Goal: Task Accomplishment & Management: Complete application form

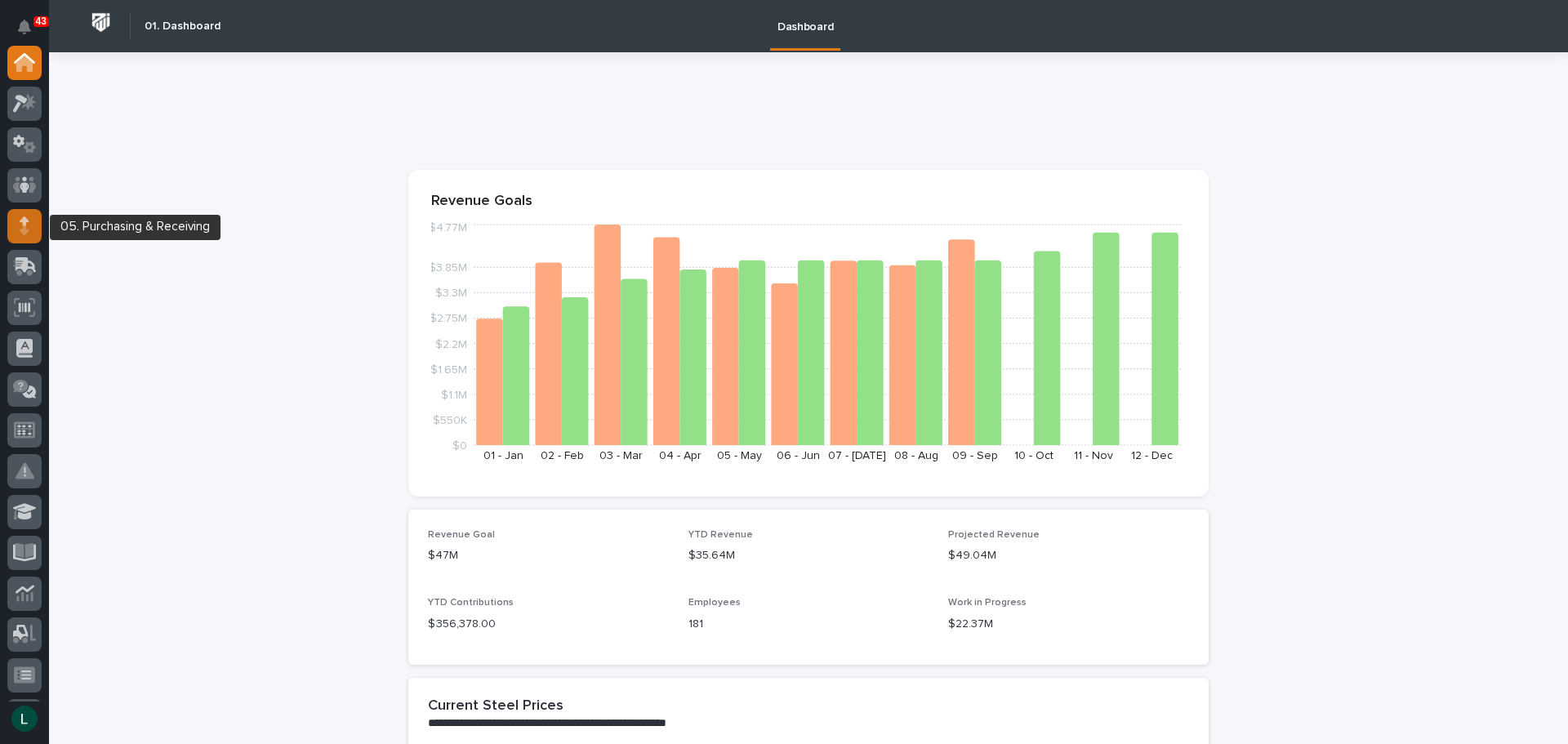
click at [27, 224] on icon at bounding box center [25, 226] width 10 height 19
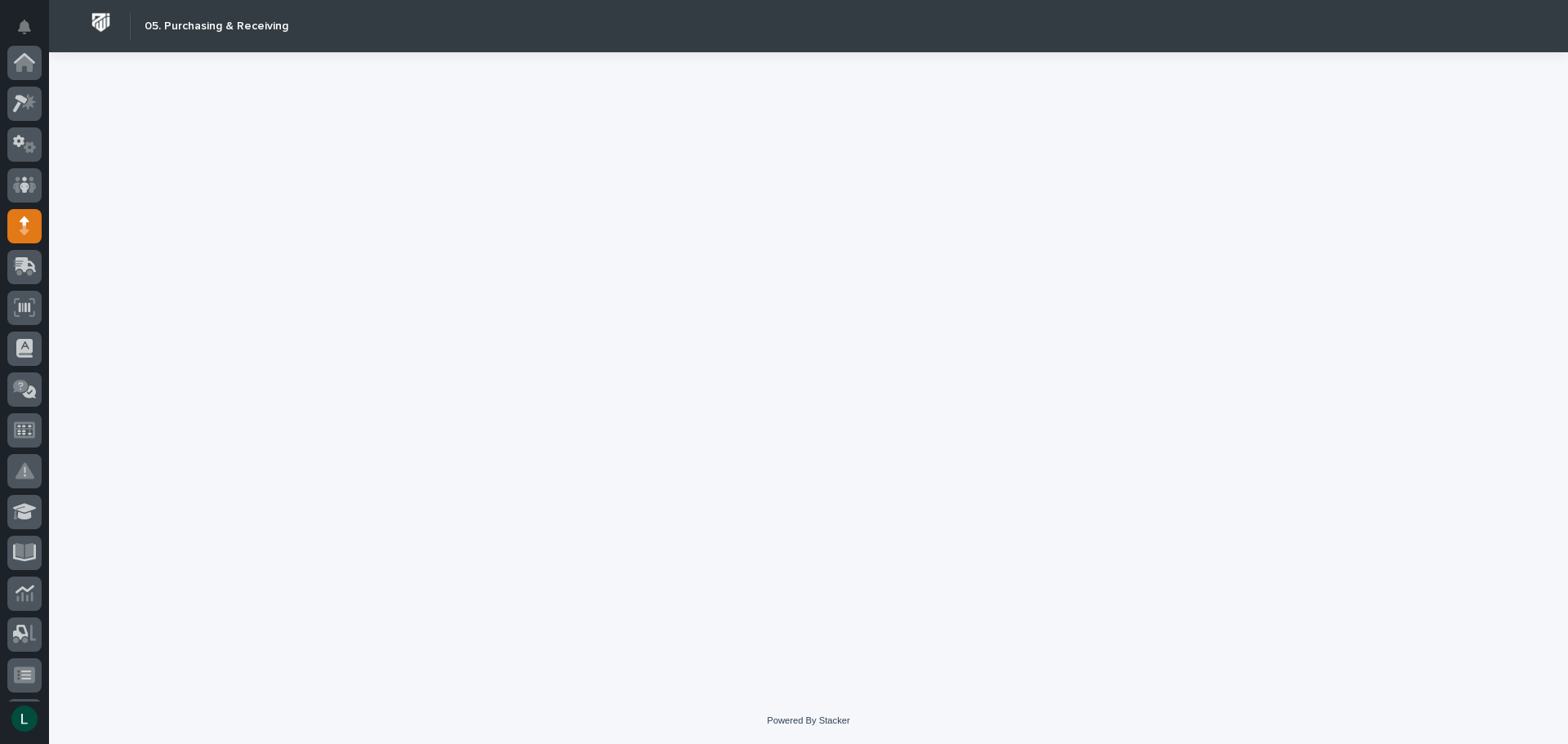
scroll to position [163, 0]
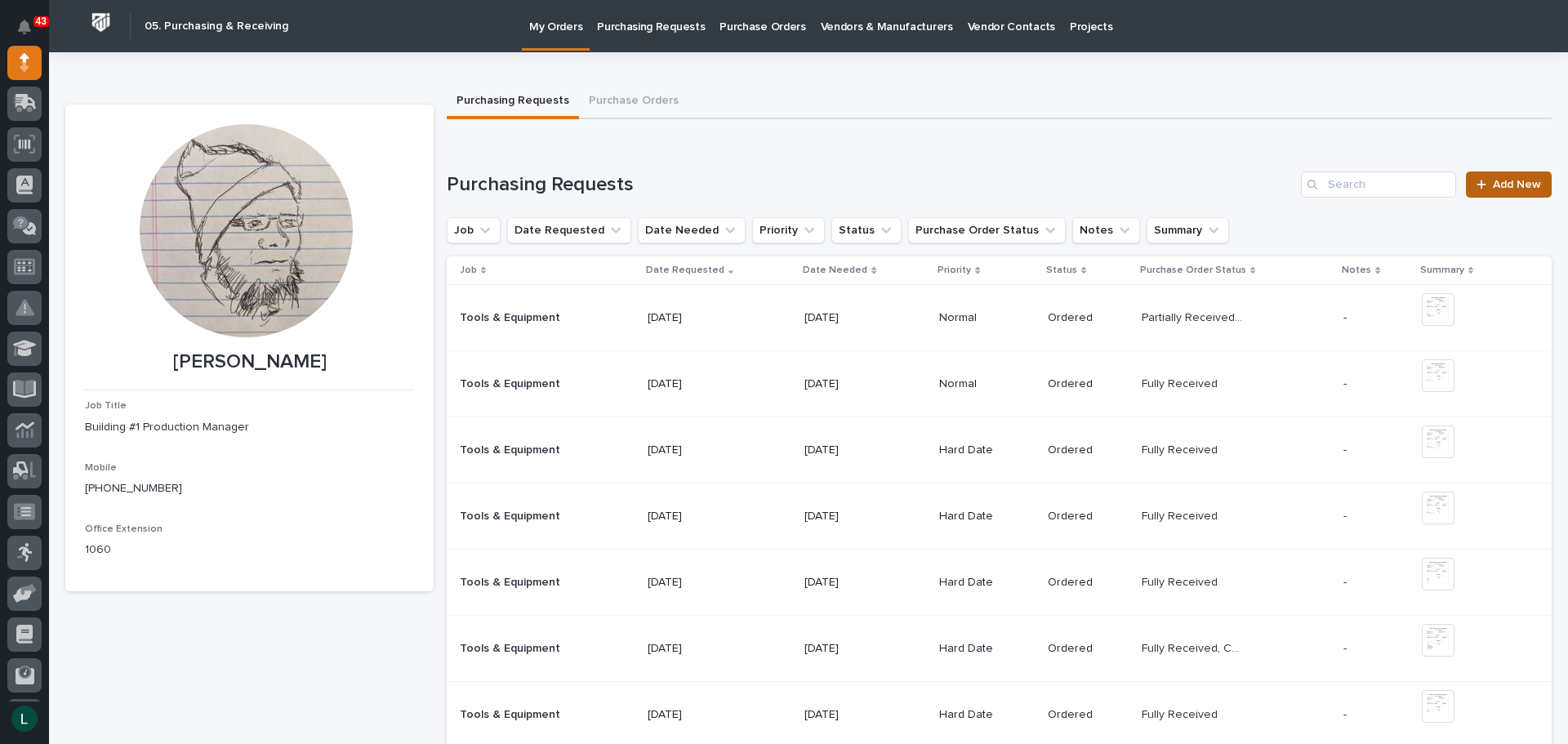
click at [1493, 181] on span "Add New" at bounding box center [1517, 185] width 48 height 12
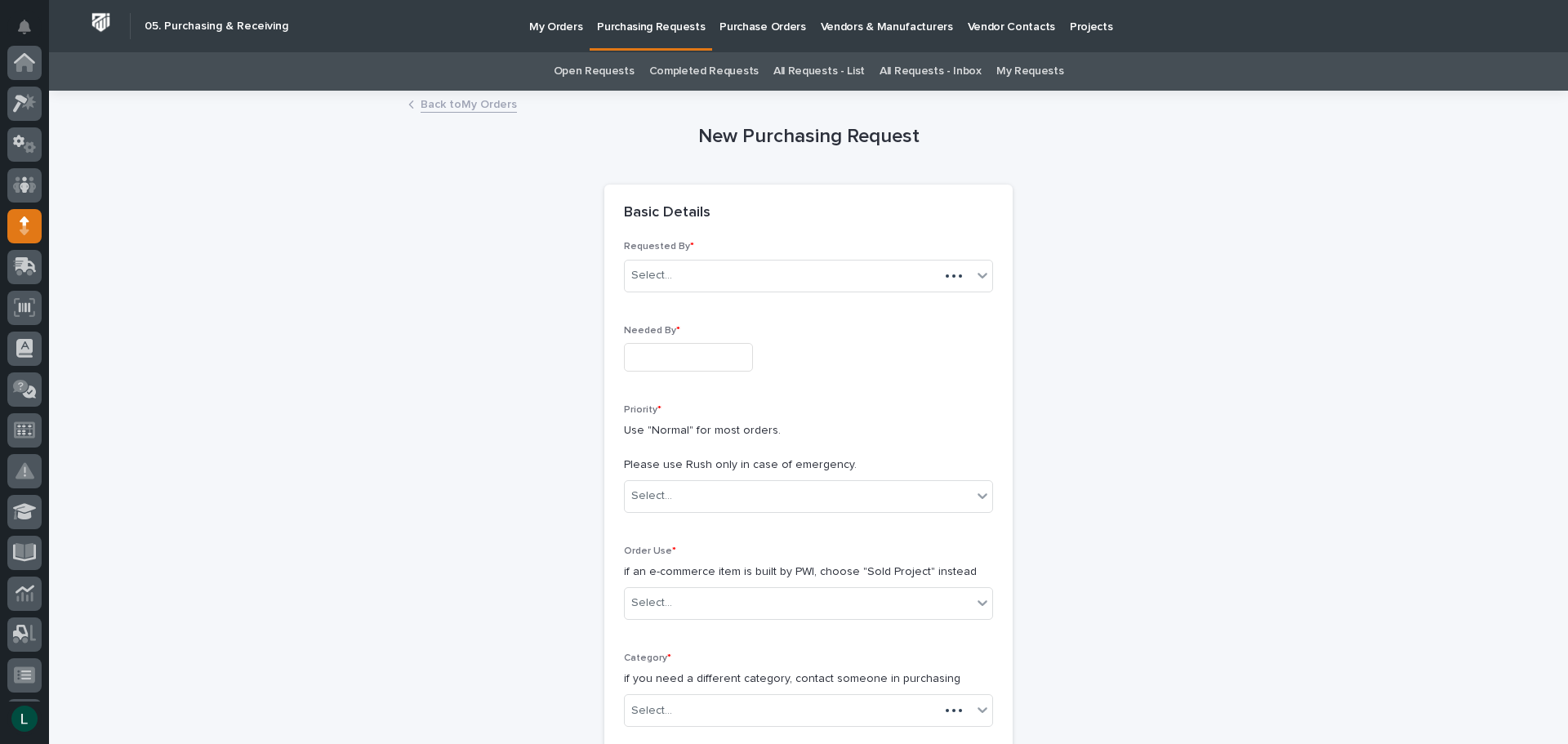
scroll to position [163, 0]
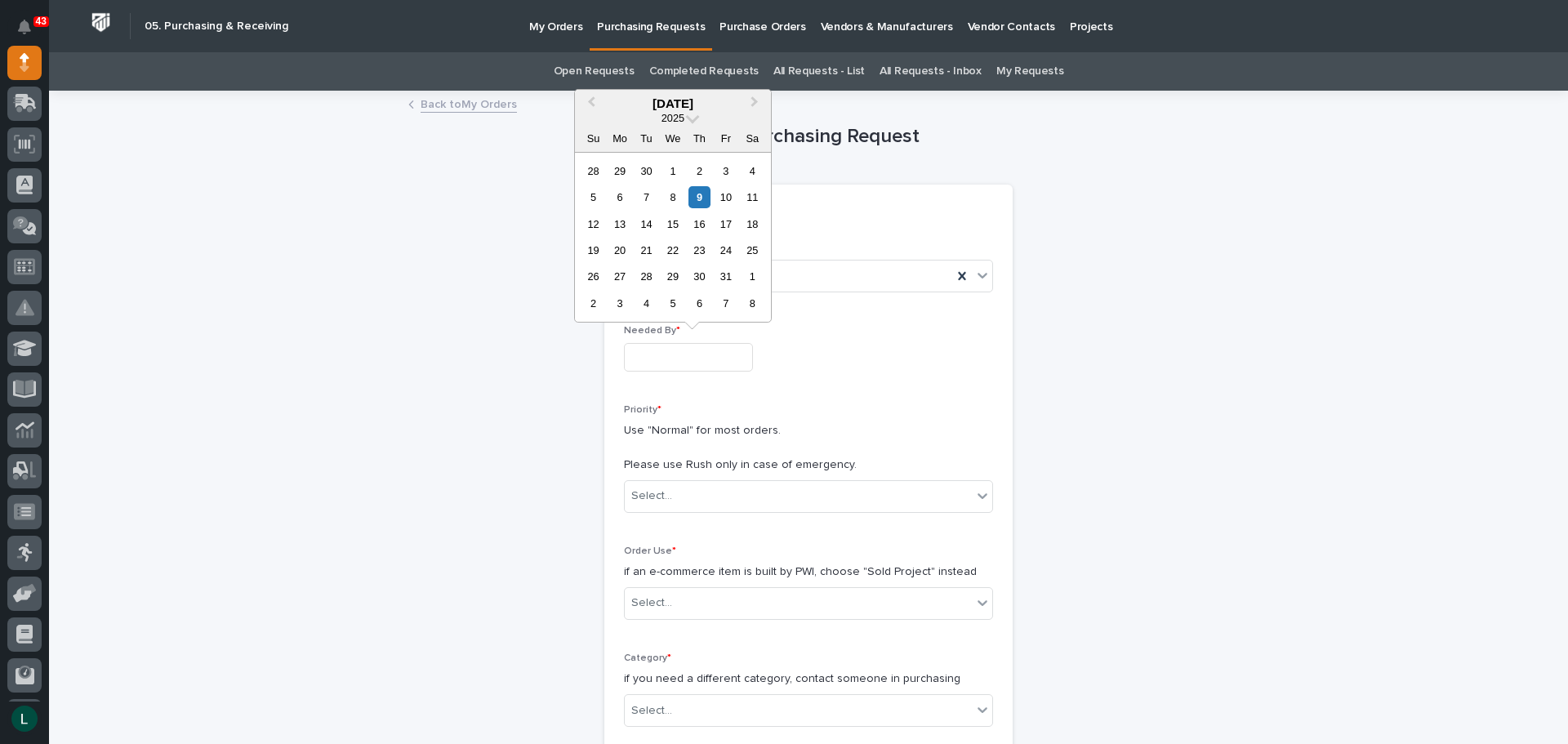
click at [669, 359] on input "text" at bounding box center [688, 357] width 129 height 29
click at [674, 224] on div "15" at bounding box center [672, 224] width 22 height 22
type input "**********"
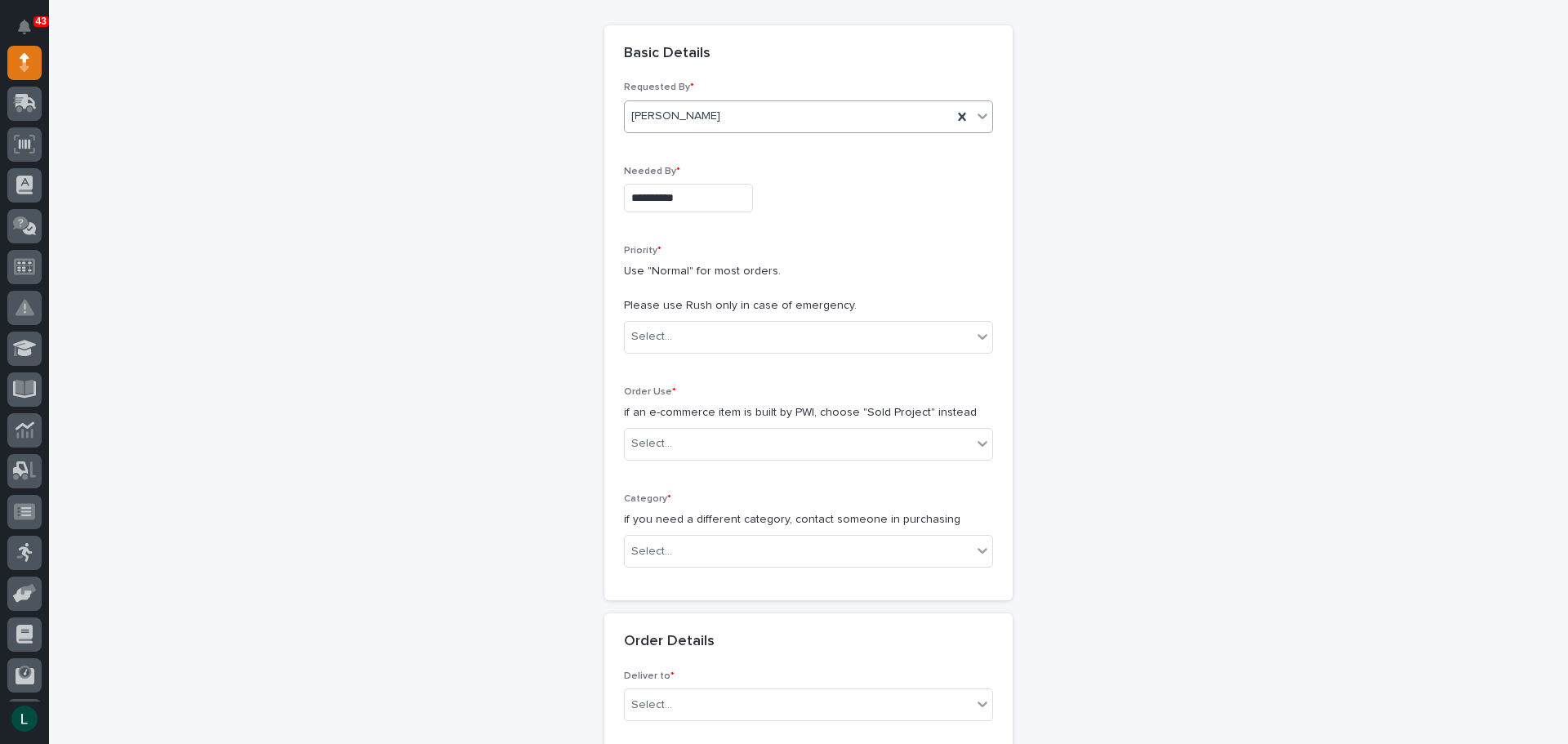
scroll to position [245, 0]
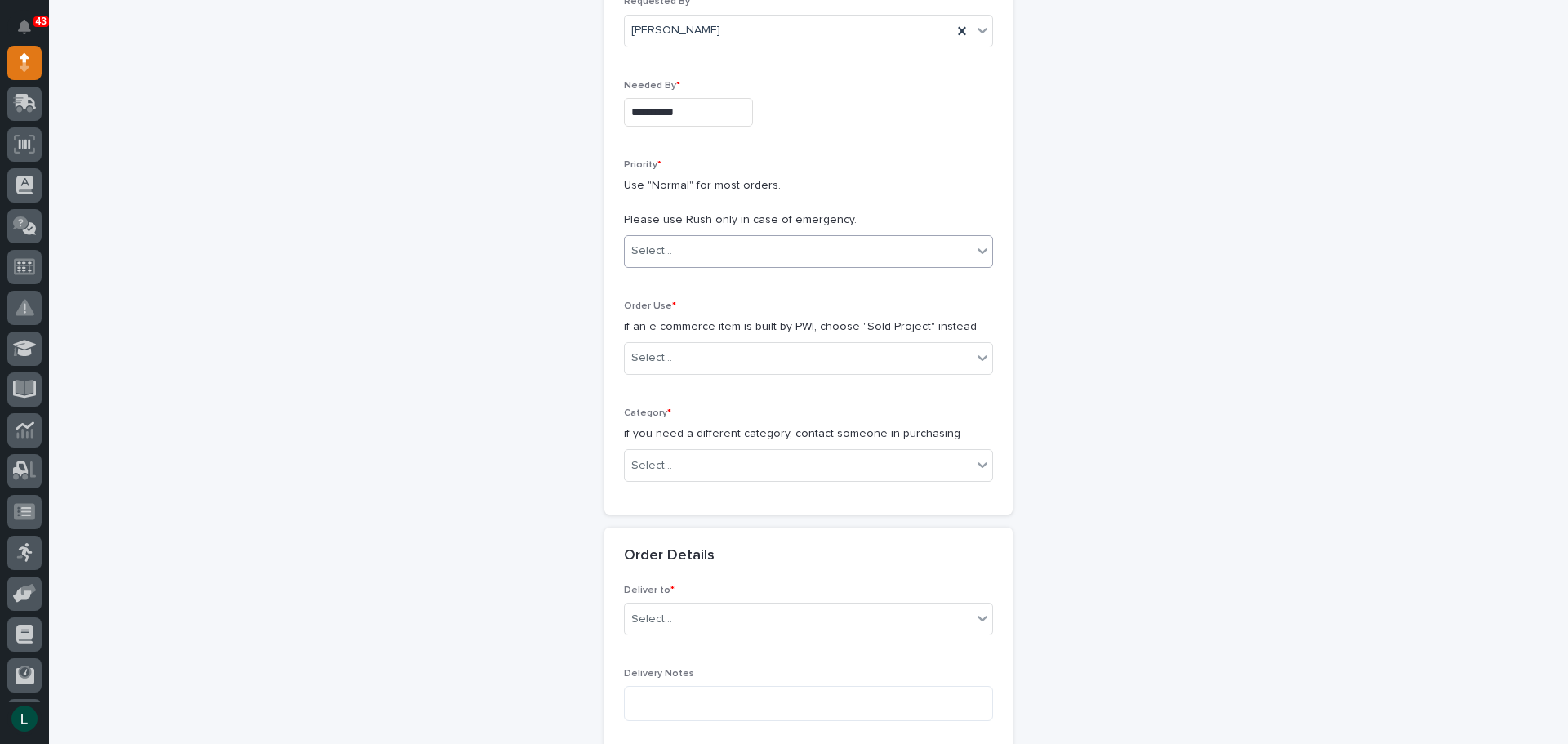
click at [888, 238] on div "Select..." at bounding box center [798, 251] width 347 height 27
click at [817, 335] on div "Normal" at bounding box center [803, 340] width 368 height 29
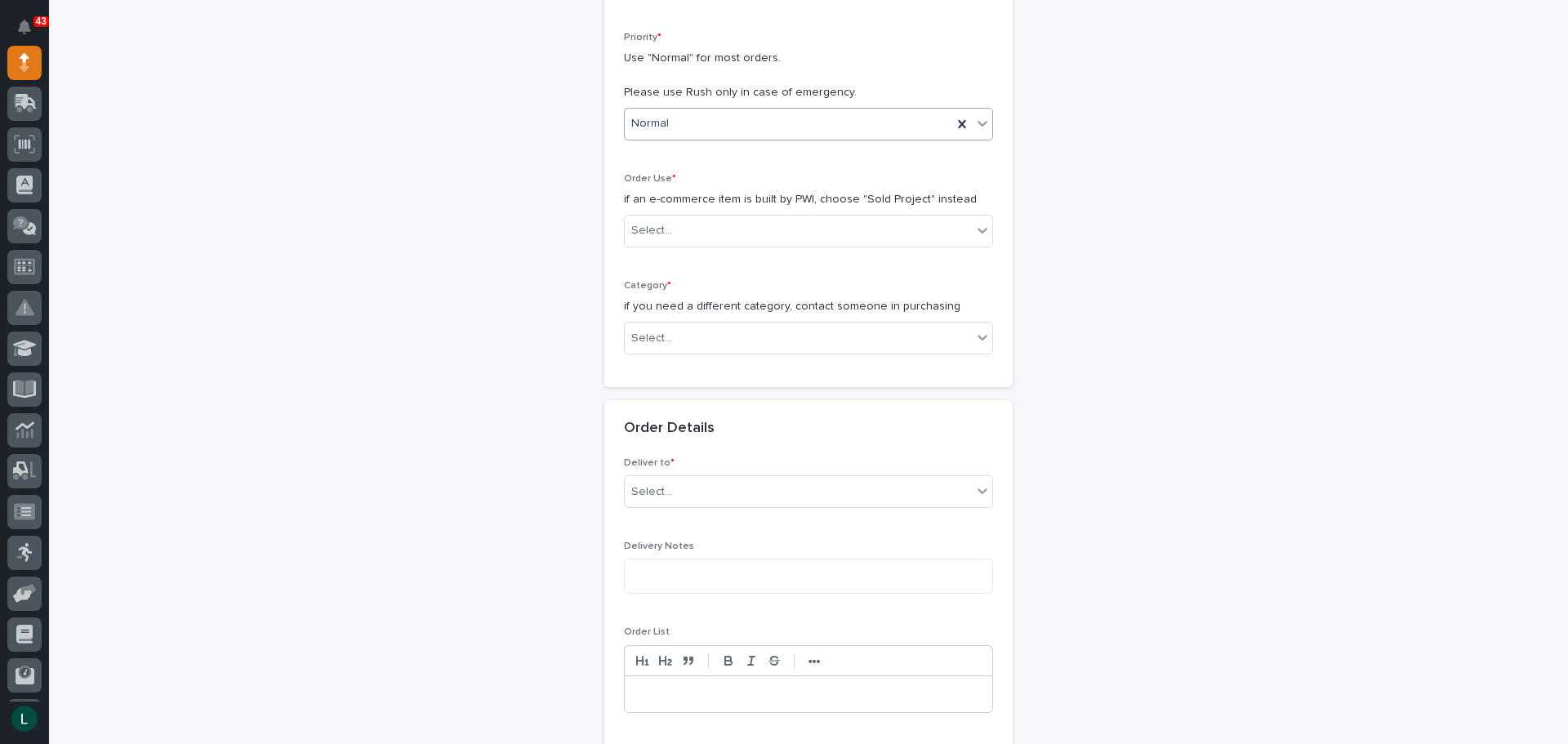
scroll to position [408, 0]
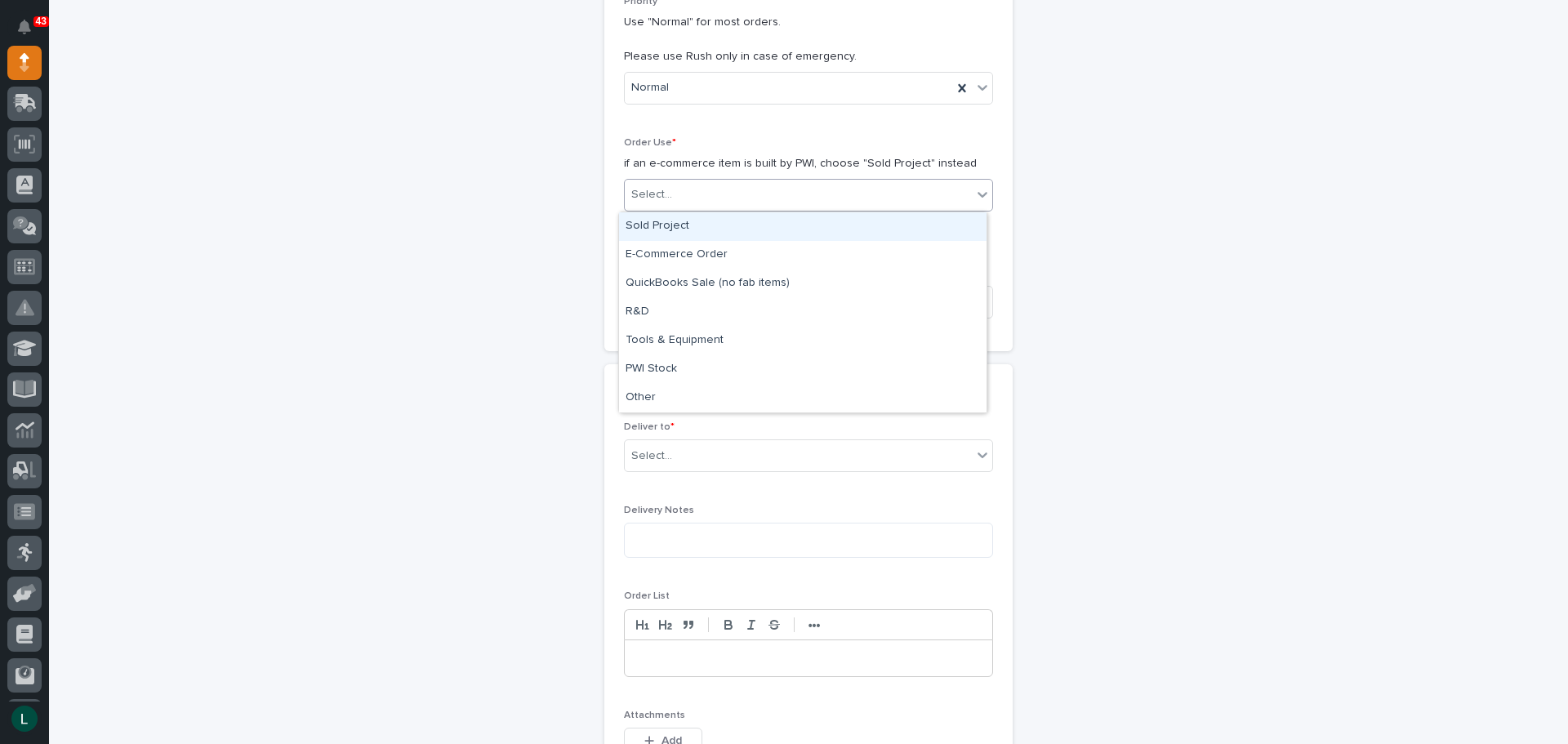
click at [874, 186] on div "Select..." at bounding box center [798, 195] width 347 height 27
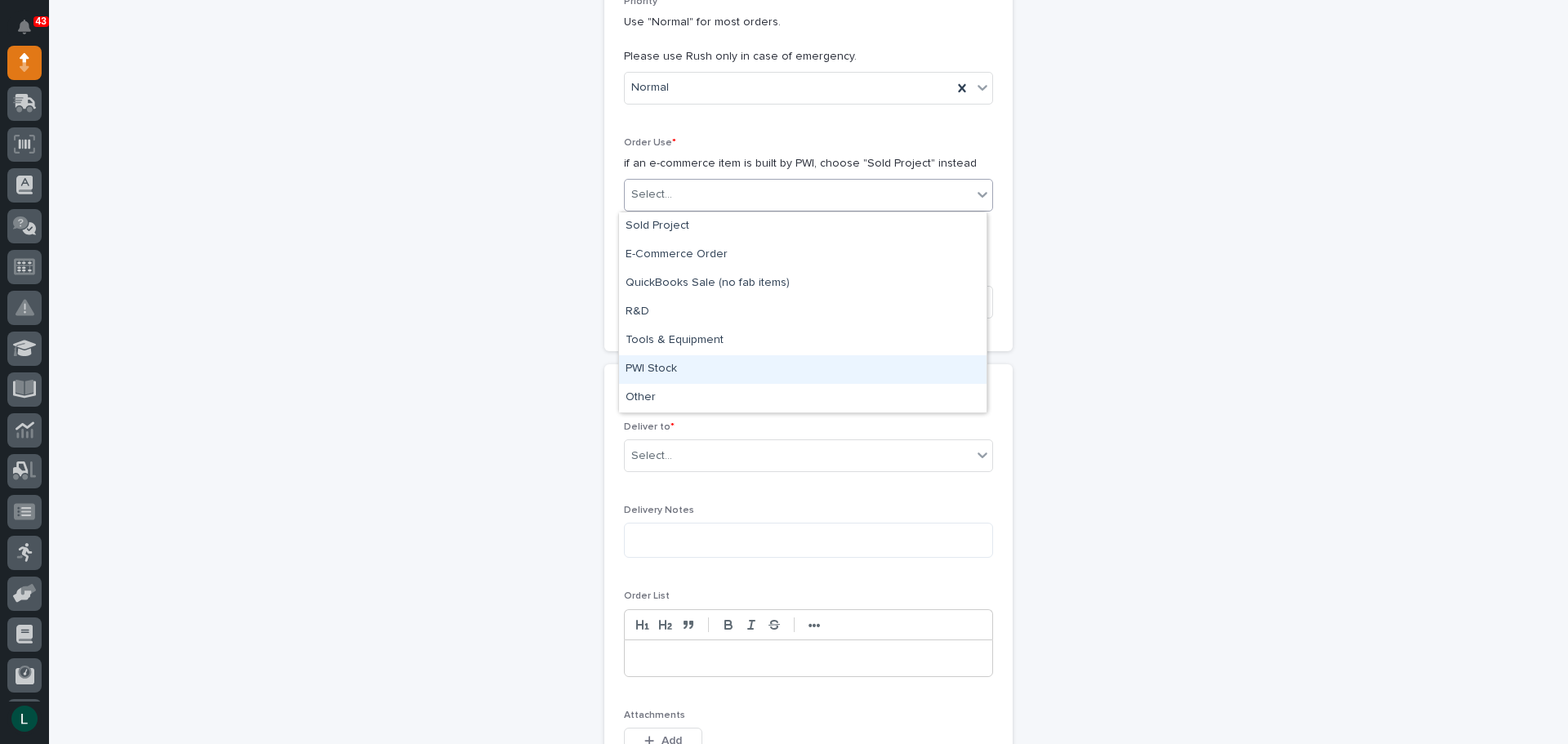
click at [797, 365] on div "PWI Stock" at bounding box center [803, 370] width 368 height 29
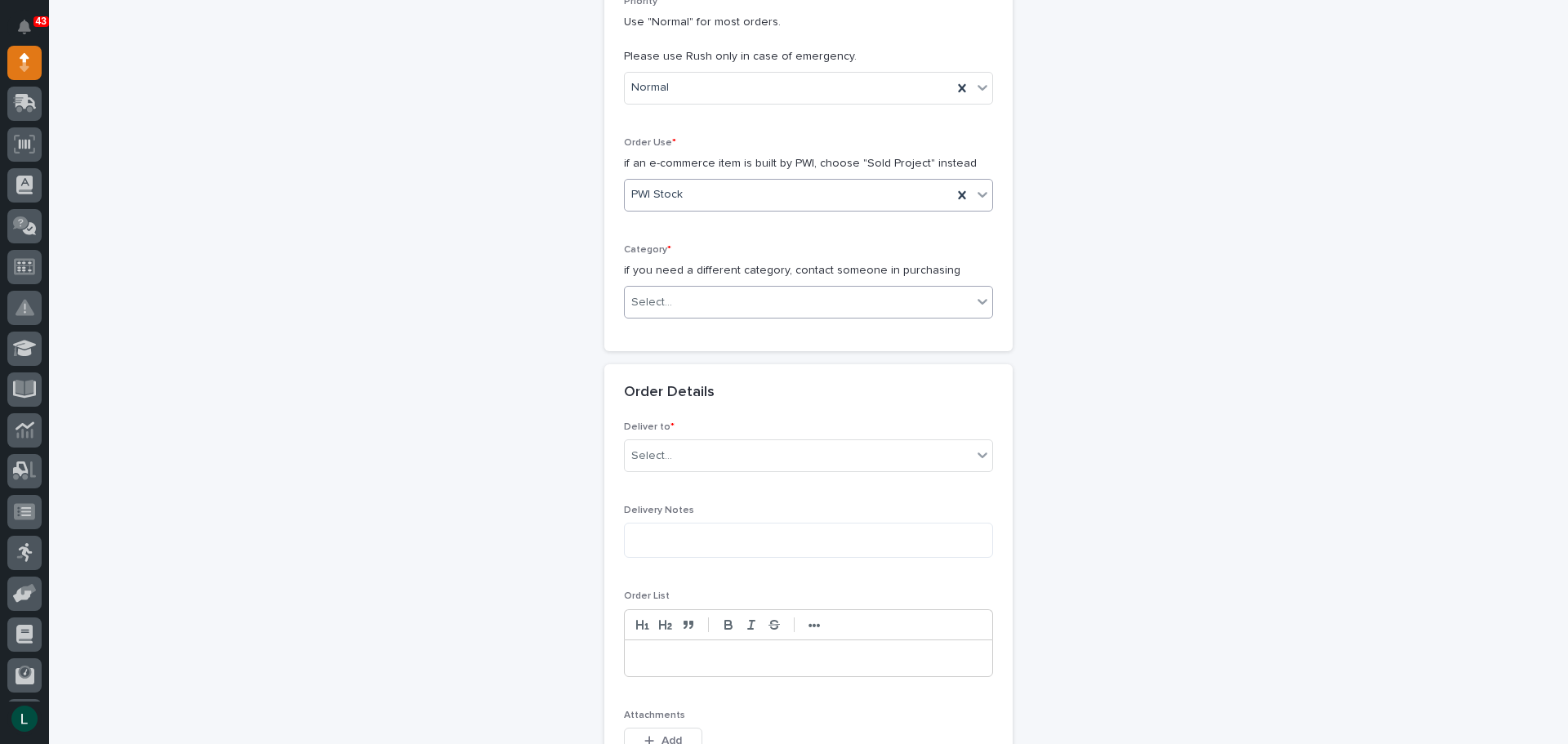
click at [798, 297] on div "Select..." at bounding box center [798, 303] width 347 height 27
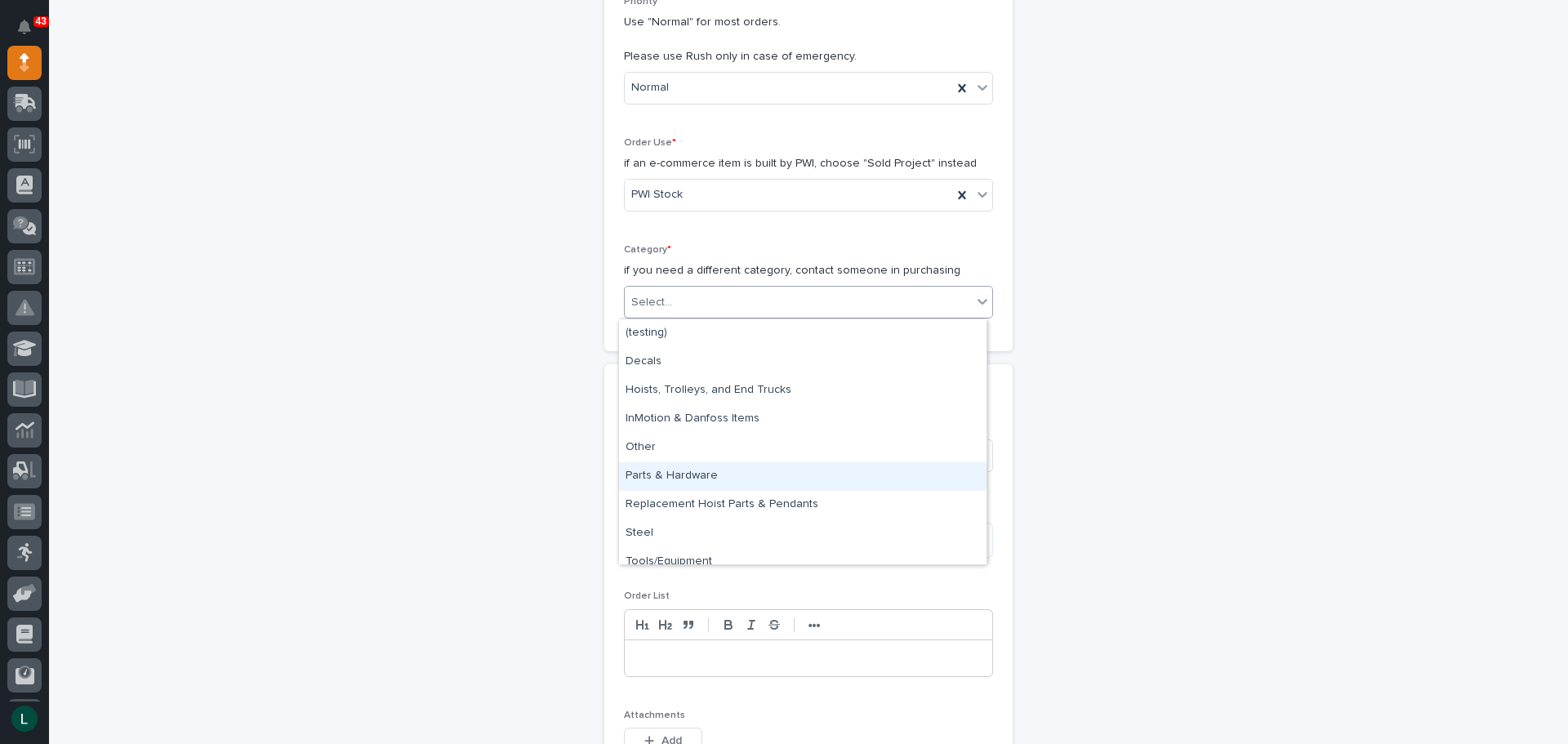
click at [738, 470] on div "Parts & Hardware" at bounding box center [803, 477] width 368 height 29
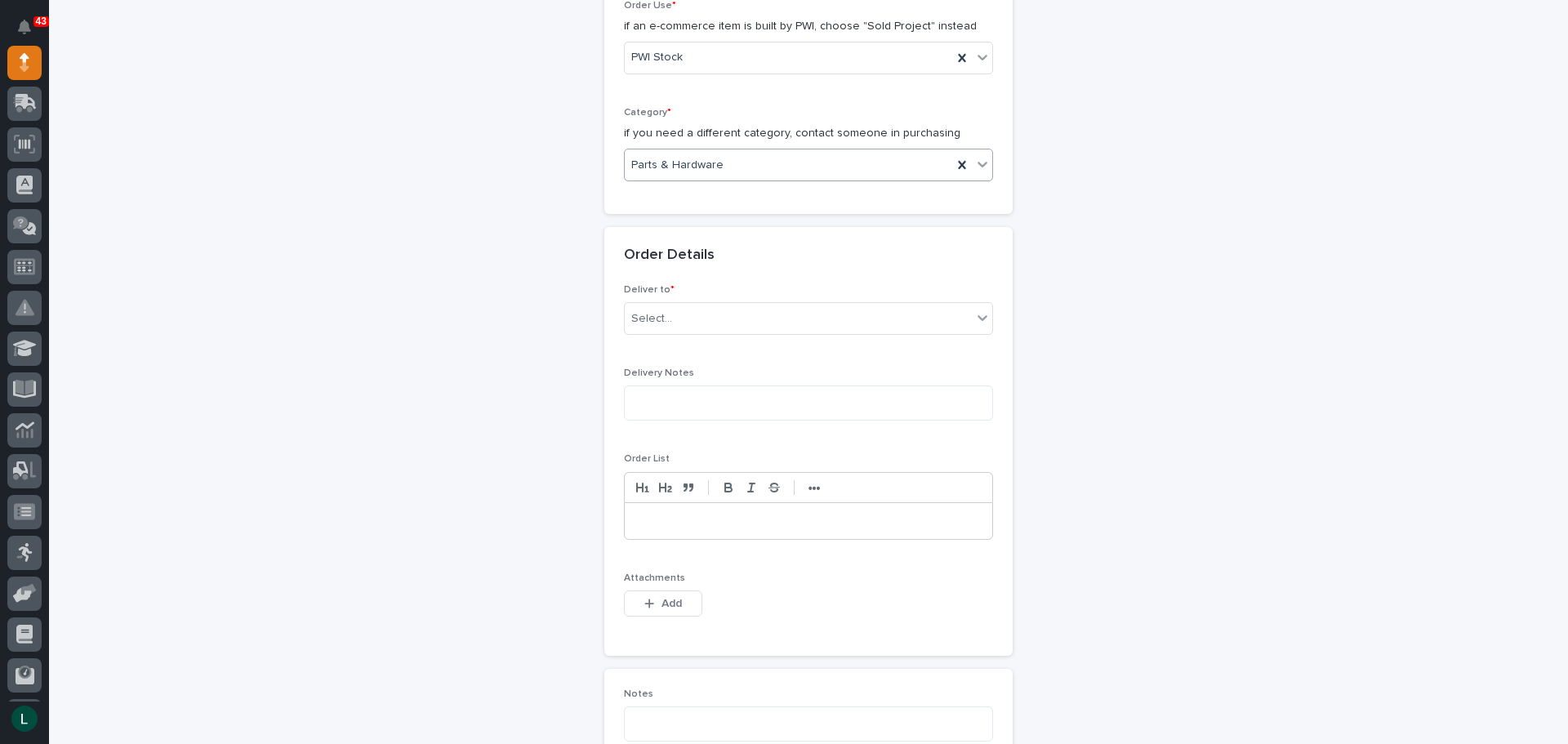
scroll to position [572, 0]
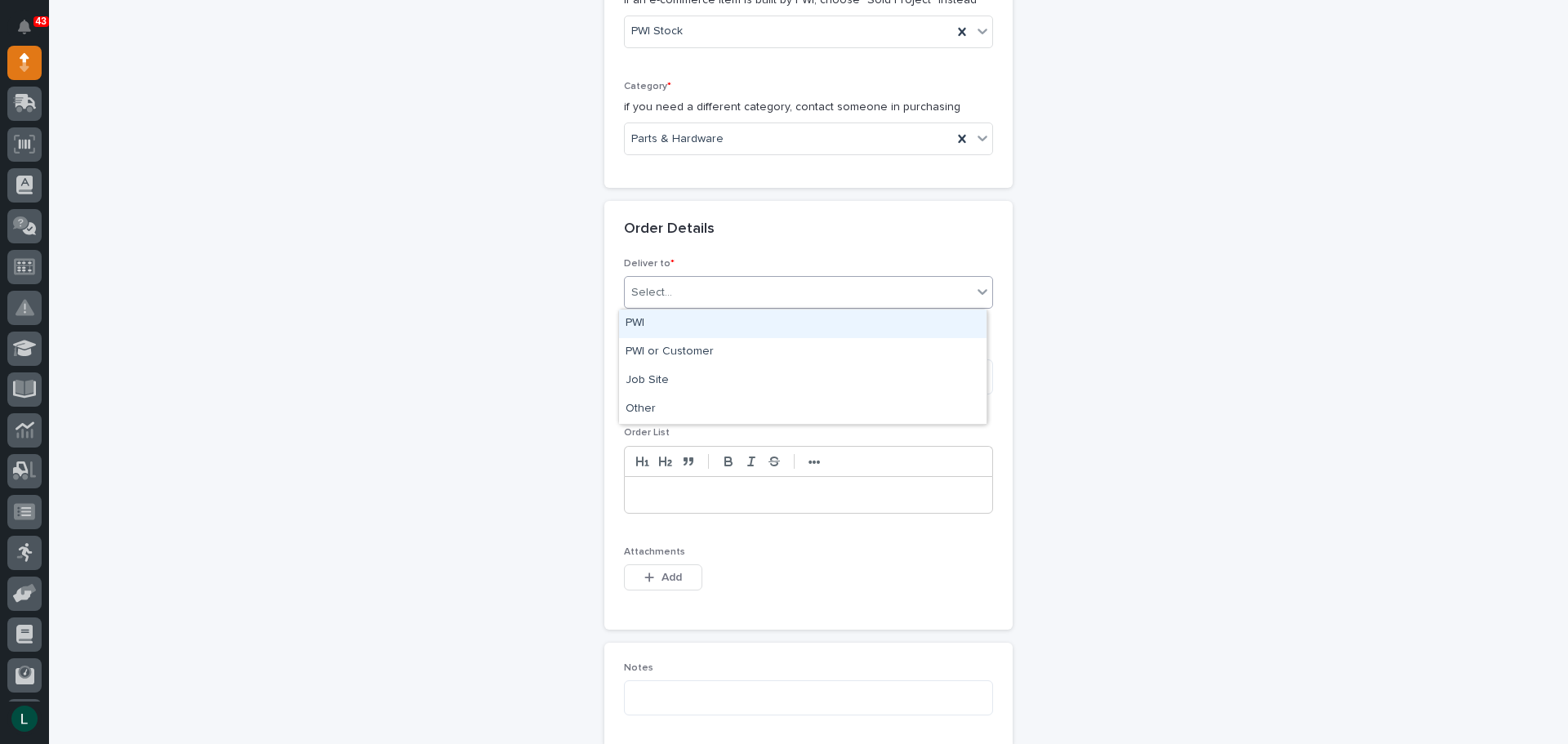
click at [884, 282] on div "Select..." at bounding box center [798, 293] width 347 height 27
click at [846, 312] on div "PWI" at bounding box center [803, 323] width 368 height 29
click at [808, 383] on textarea at bounding box center [809, 377] width 369 height 35
type textarea "*********"
click at [744, 496] on p at bounding box center [809, 495] width 343 height 16
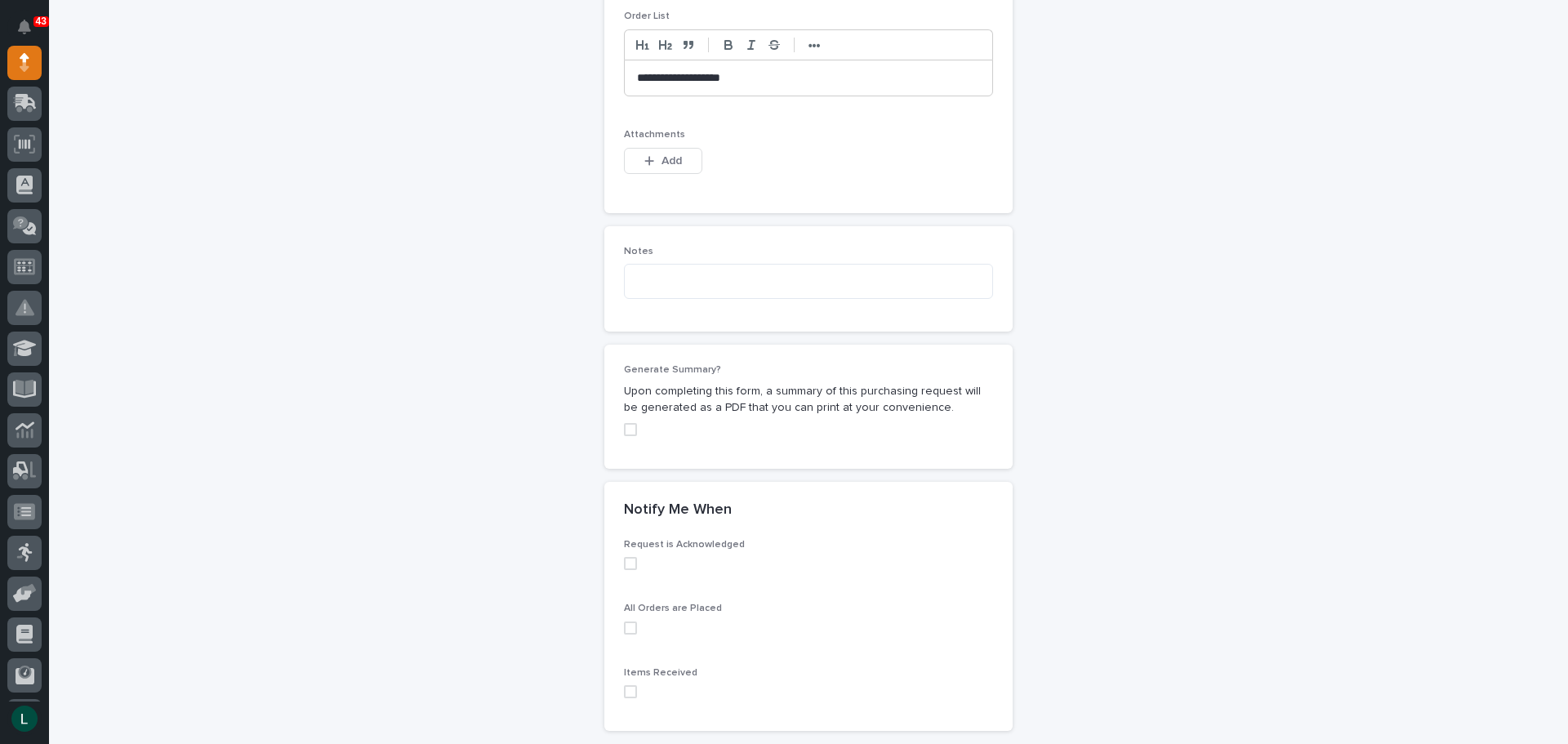
scroll to position [1143, 0]
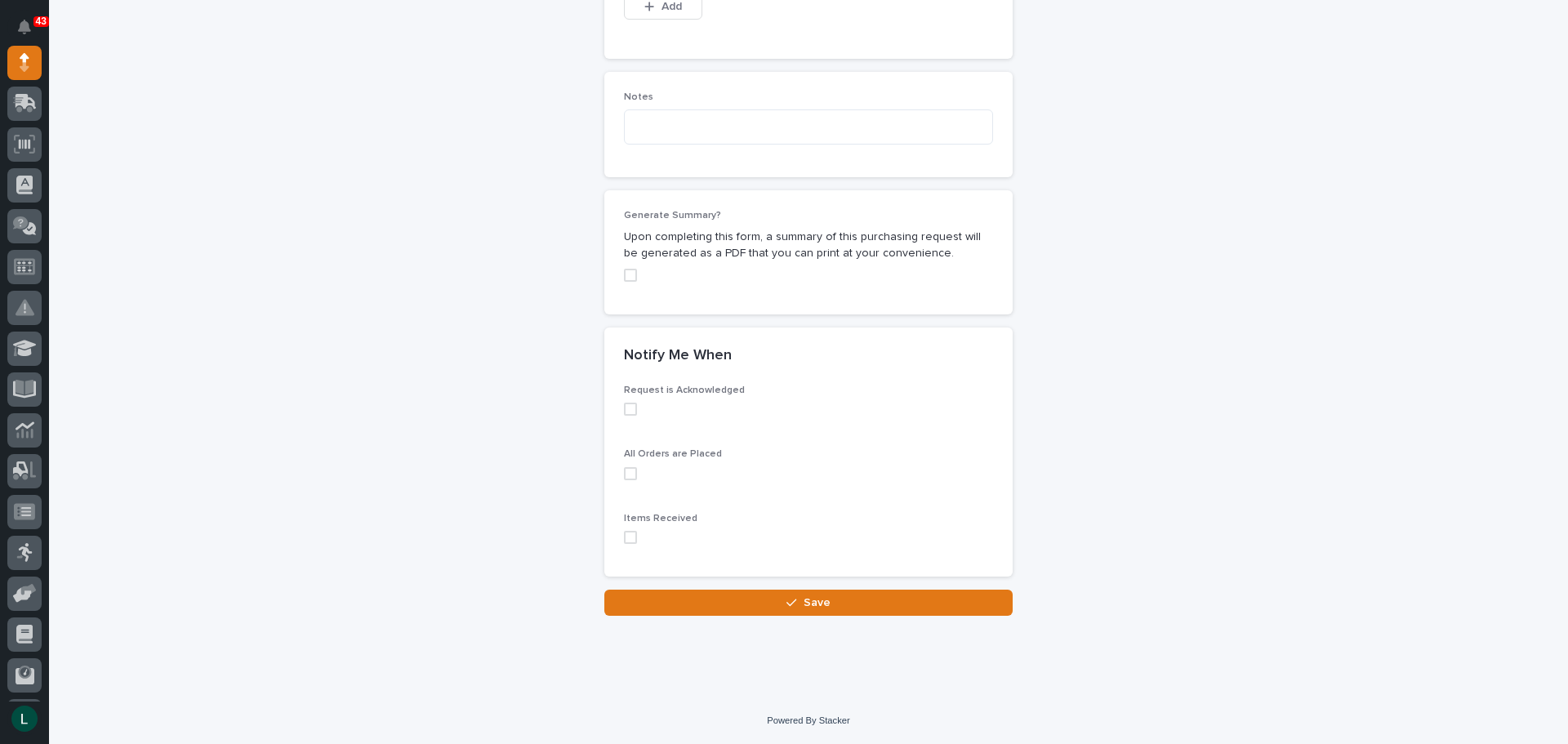
click at [628, 412] on span at bounding box center [631, 409] width 13 height 13
drag, startPoint x: 622, startPoint y: 474, endPoint x: 629, endPoint y: 482, distance: 10.6
click at [626, 477] on span at bounding box center [631, 474] width 13 height 13
click at [629, 541] on span at bounding box center [631, 538] width 13 height 13
click at [804, 600] on span "Save" at bounding box center [817, 603] width 27 height 15
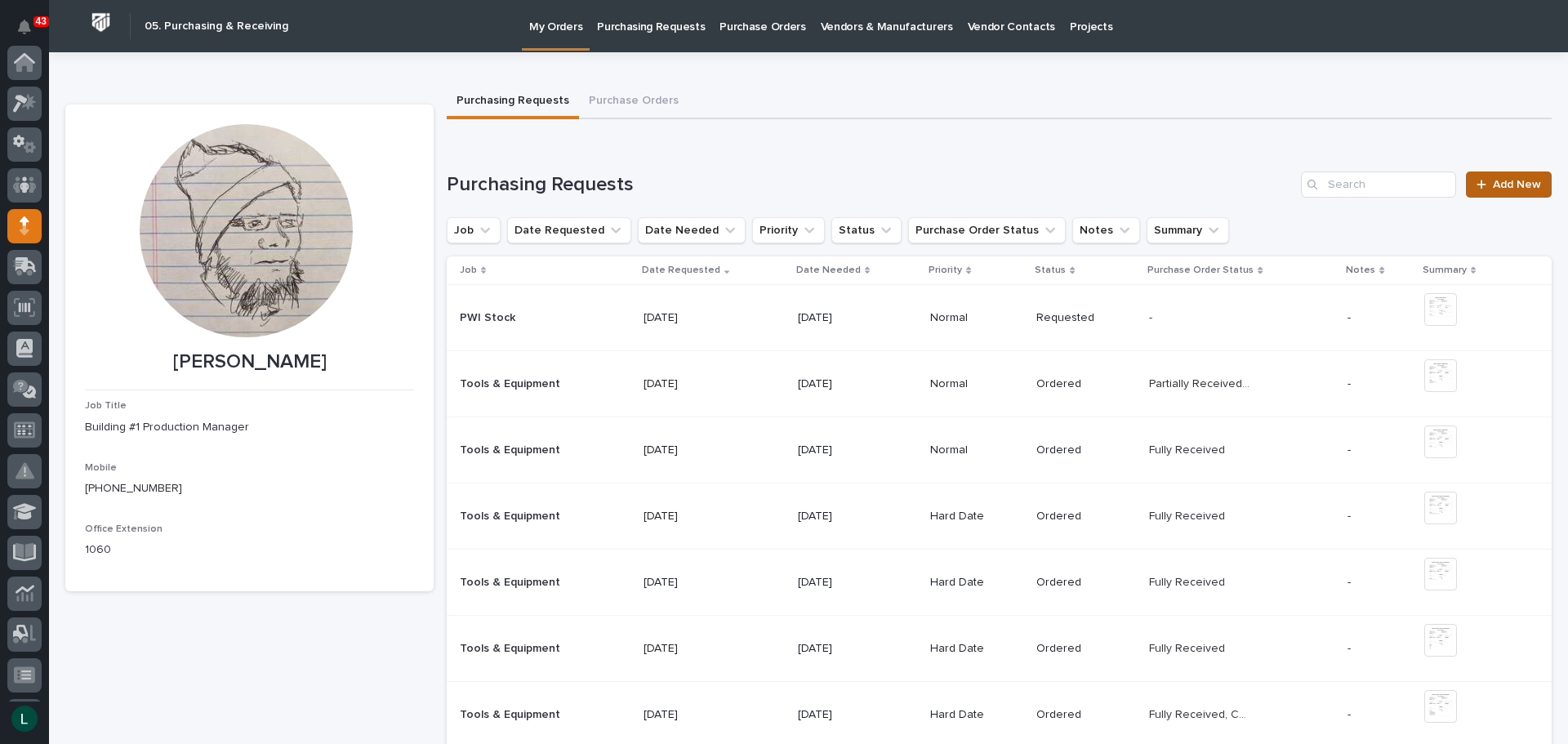
click at [1493, 185] on span "Add New" at bounding box center [1517, 185] width 48 height 12
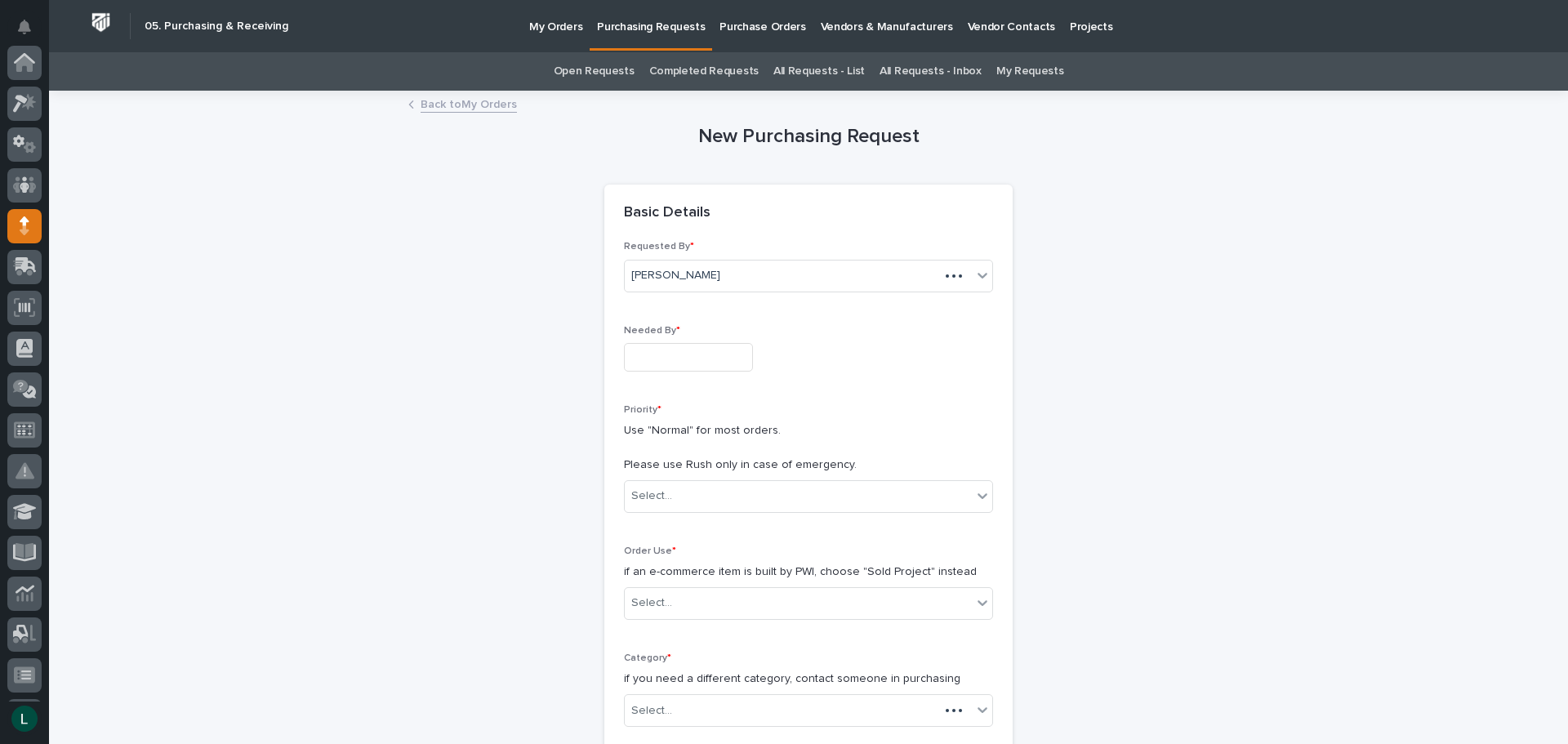
scroll to position [163, 0]
click at [684, 356] on input "text" at bounding box center [688, 357] width 129 height 29
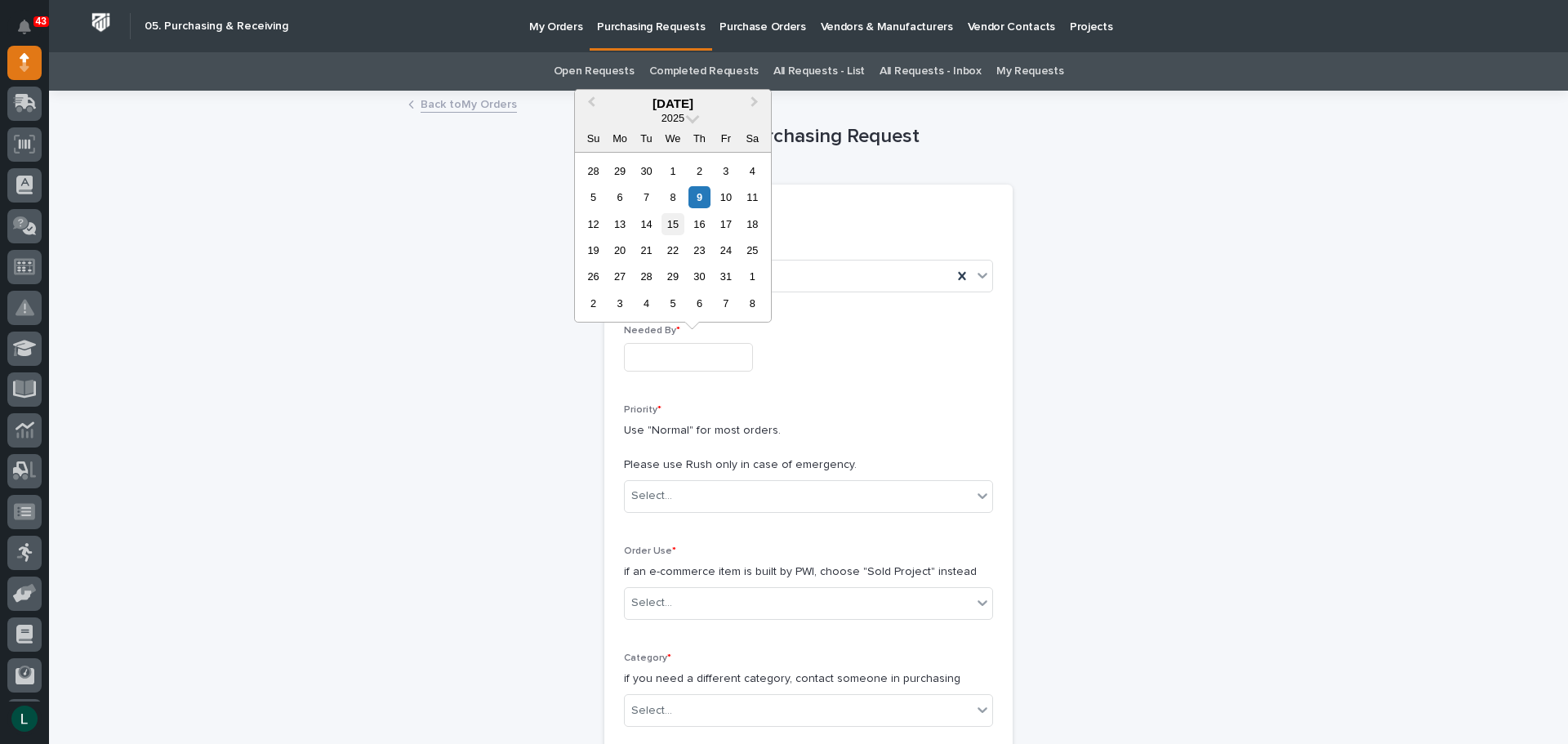
click at [675, 222] on div "15" at bounding box center [672, 224] width 22 height 22
type input "**********"
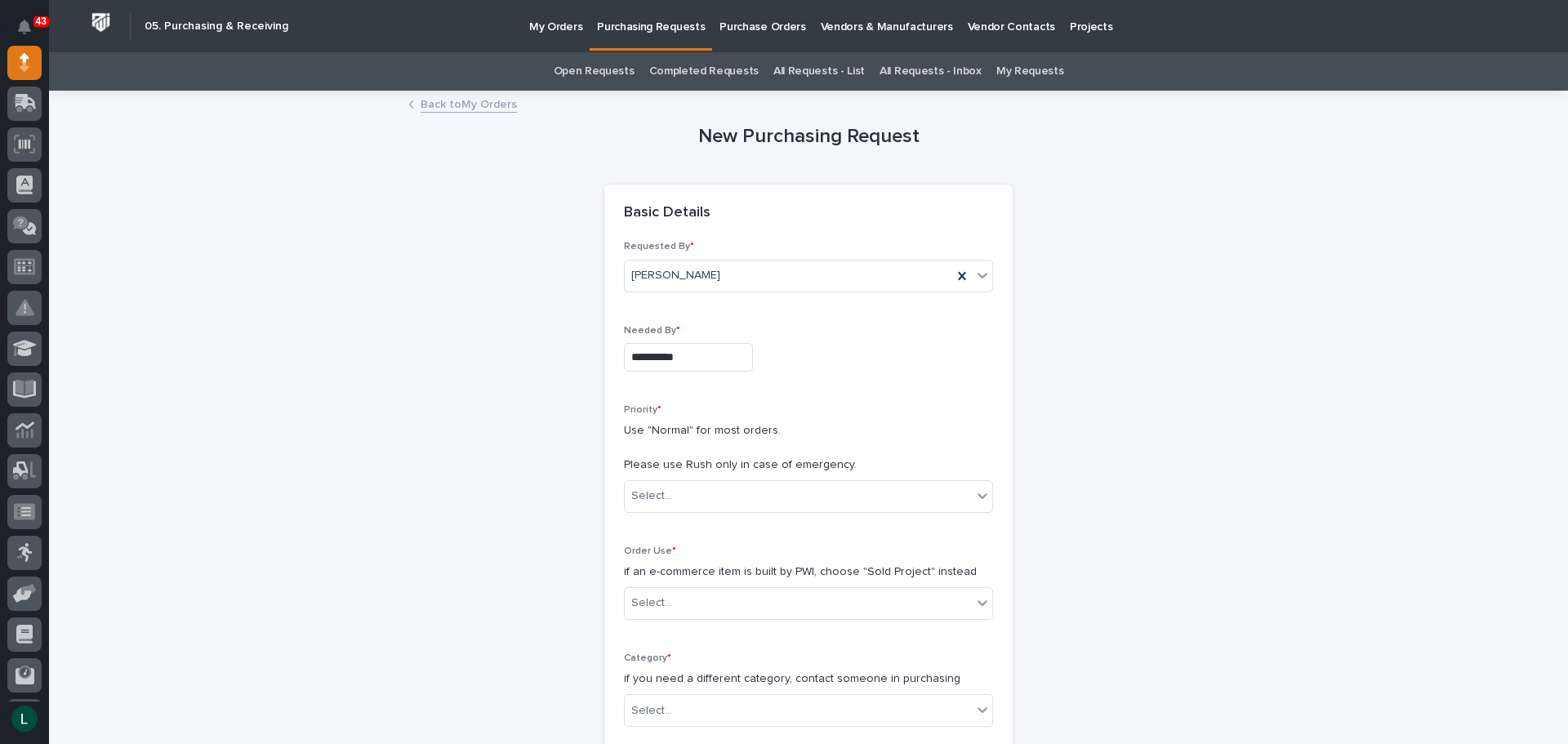
scroll to position [82, 0]
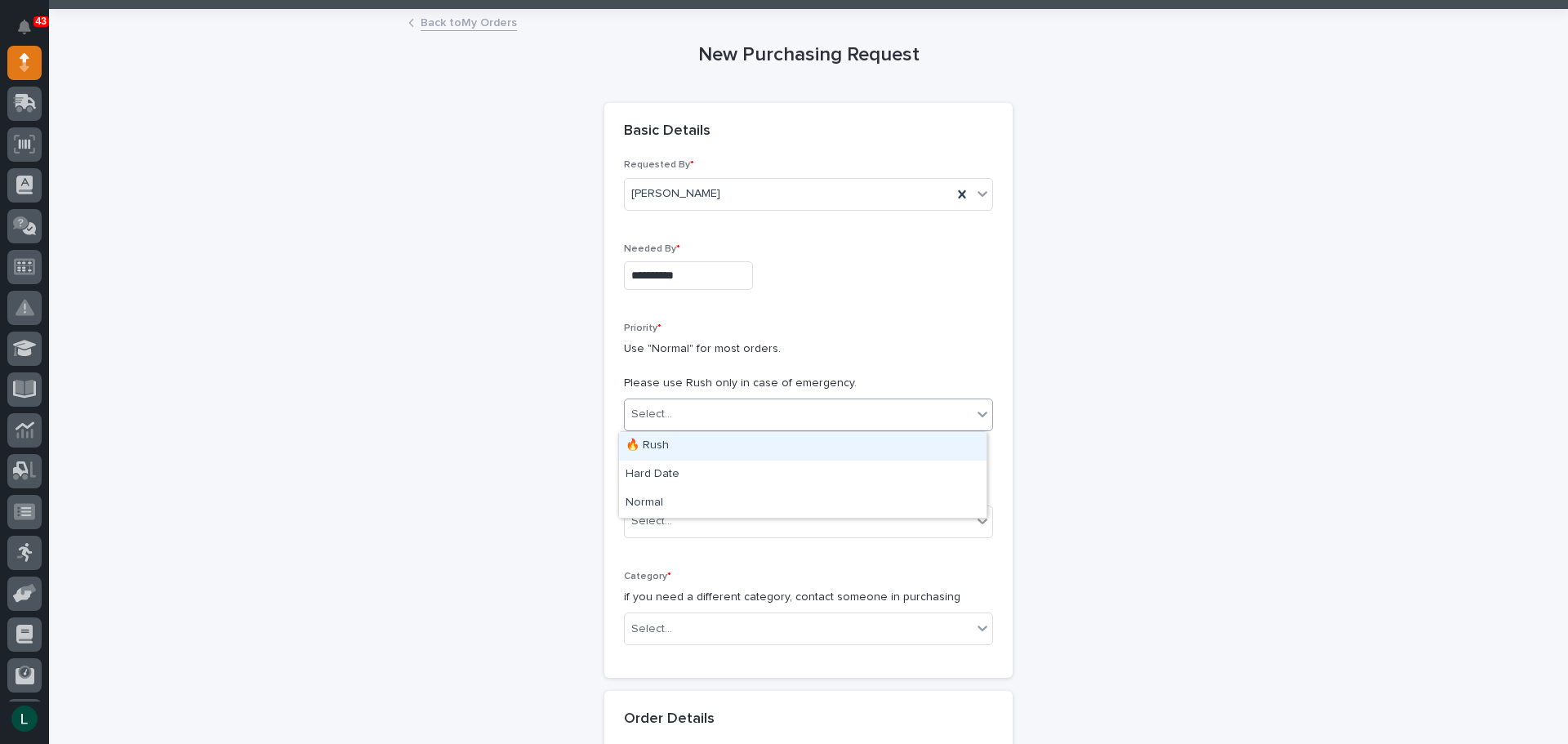
click at [827, 405] on div "Select..." at bounding box center [798, 414] width 347 height 27
click at [806, 466] on div "Hard Date" at bounding box center [803, 475] width 368 height 29
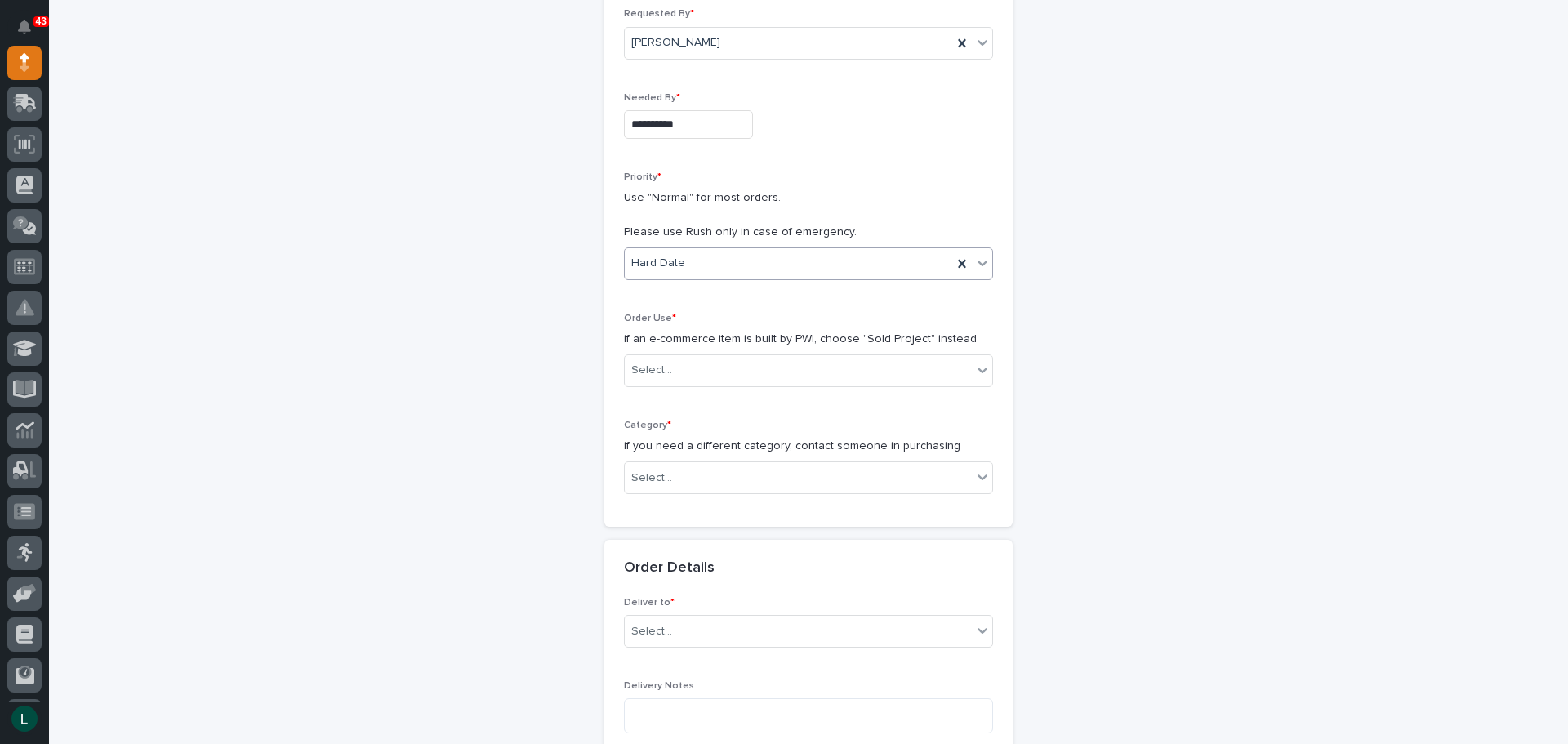
scroll to position [245, 0]
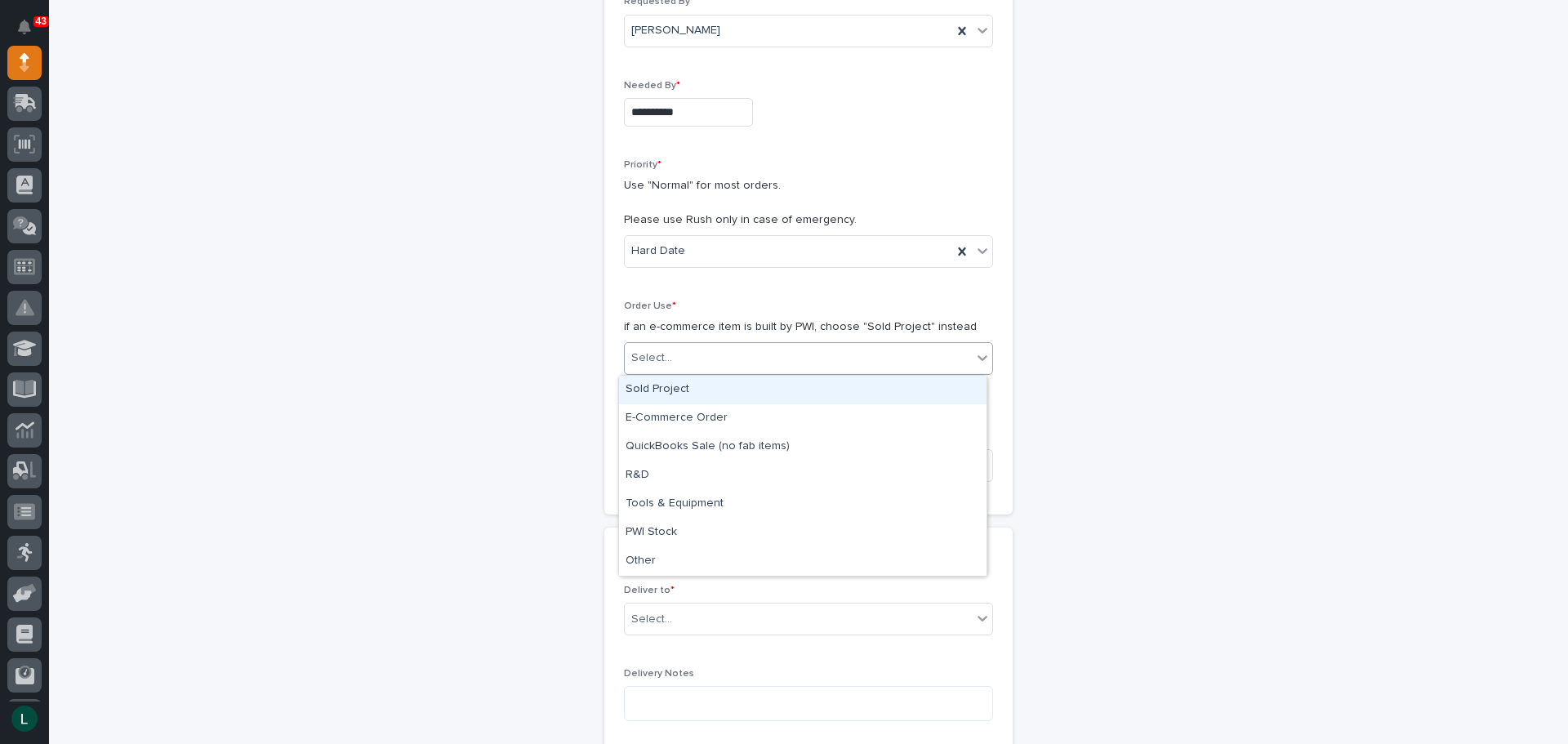
click at [867, 344] on div "Select..." at bounding box center [809, 359] width 369 height 33
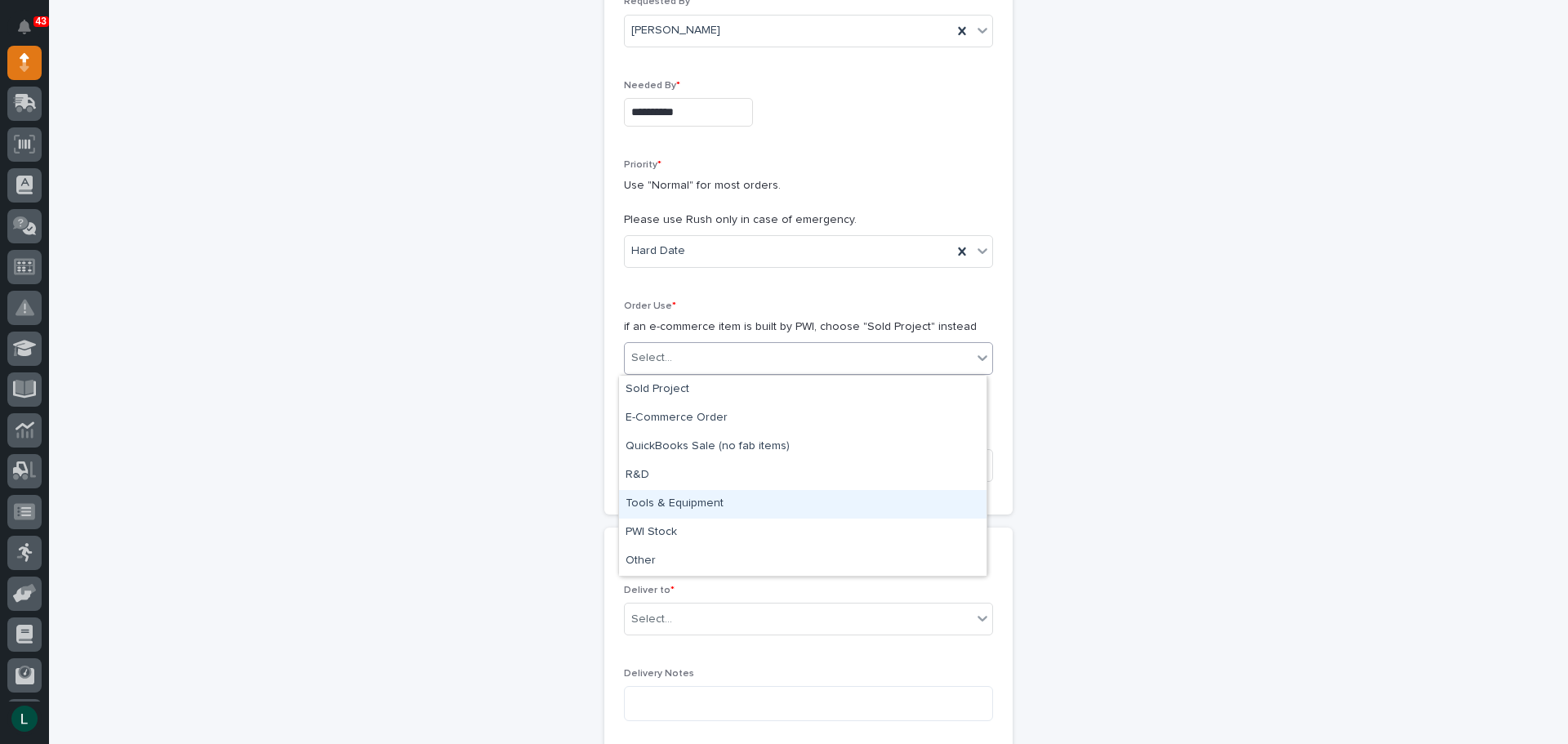
click at [813, 492] on div "Tools & Equipment" at bounding box center [803, 504] width 368 height 29
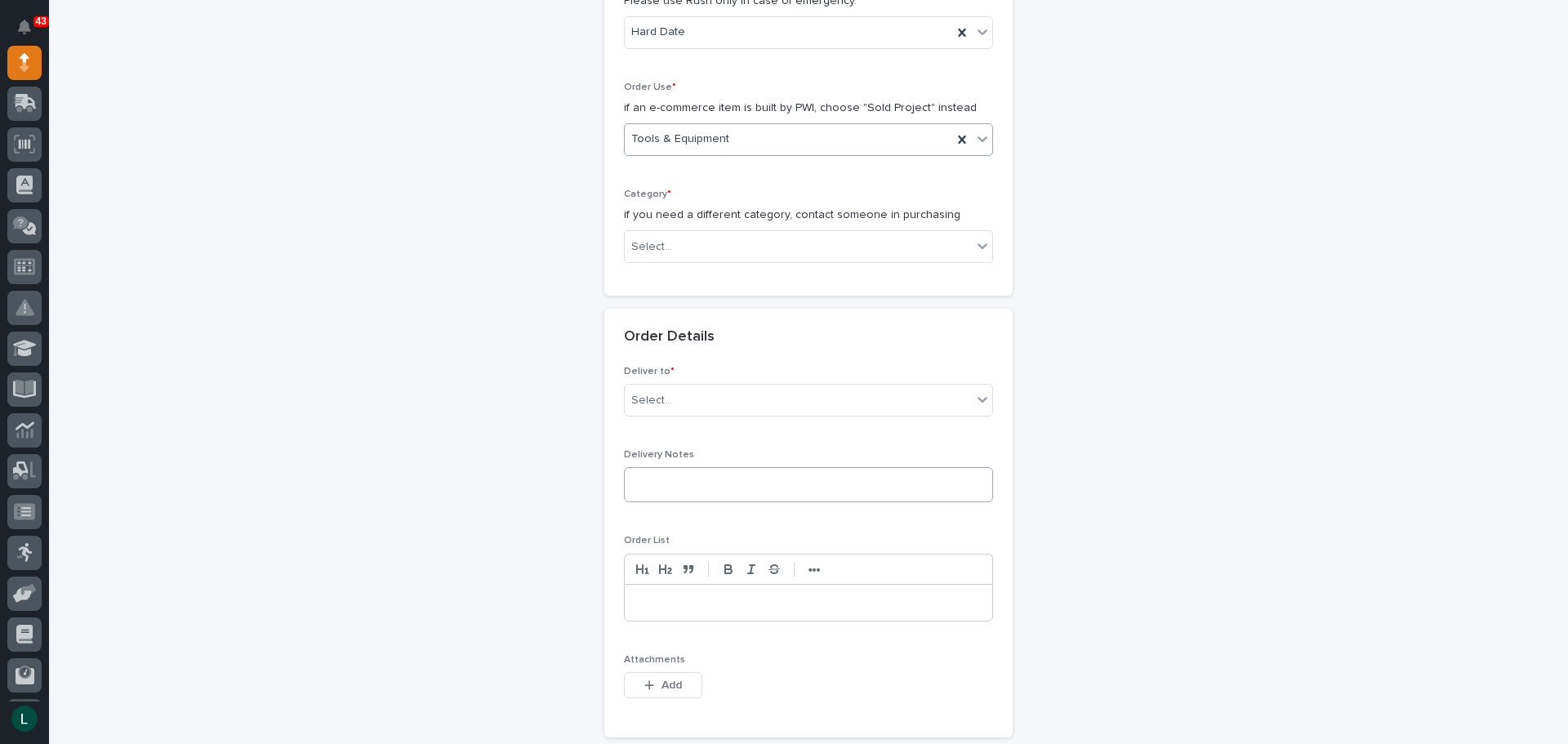
scroll to position [490, 0]
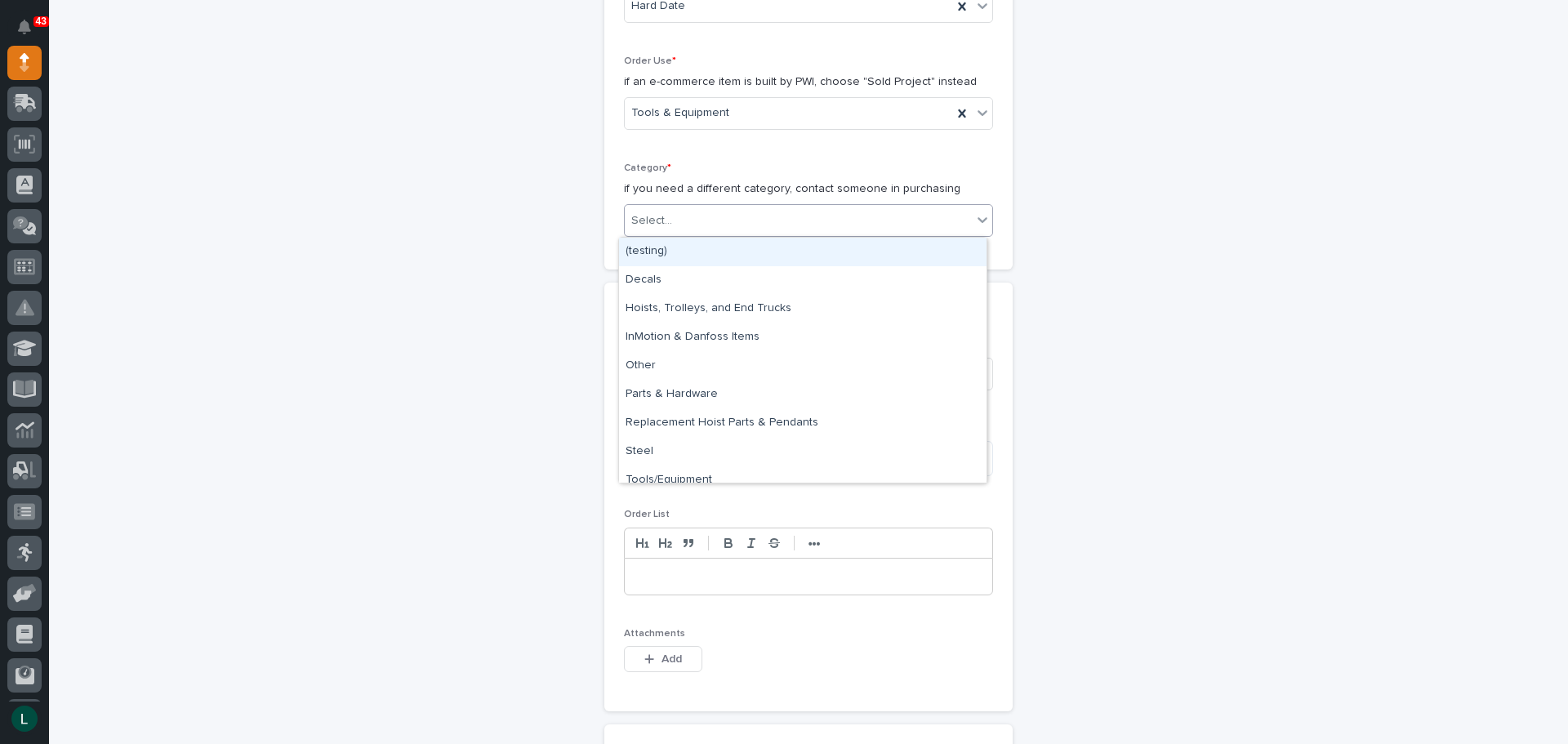
click at [837, 211] on div "Select..." at bounding box center [798, 221] width 347 height 27
click at [782, 473] on div "Tools/Equipment" at bounding box center [803, 481] width 368 height 29
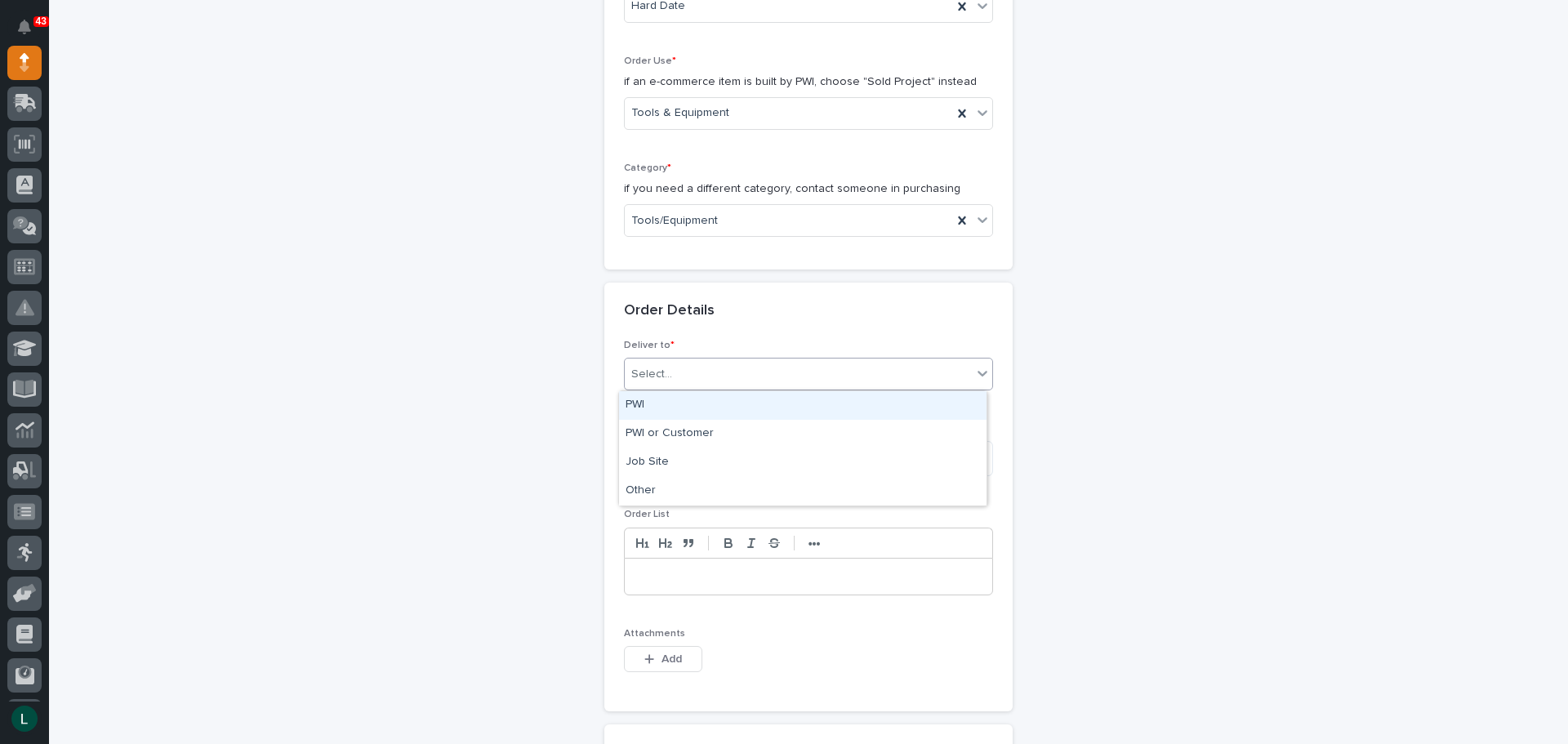
click at [792, 359] on div "Select..." at bounding box center [809, 374] width 369 height 33
click at [797, 395] on div "PWI" at bounding box center [803, 405] width 368 height 29
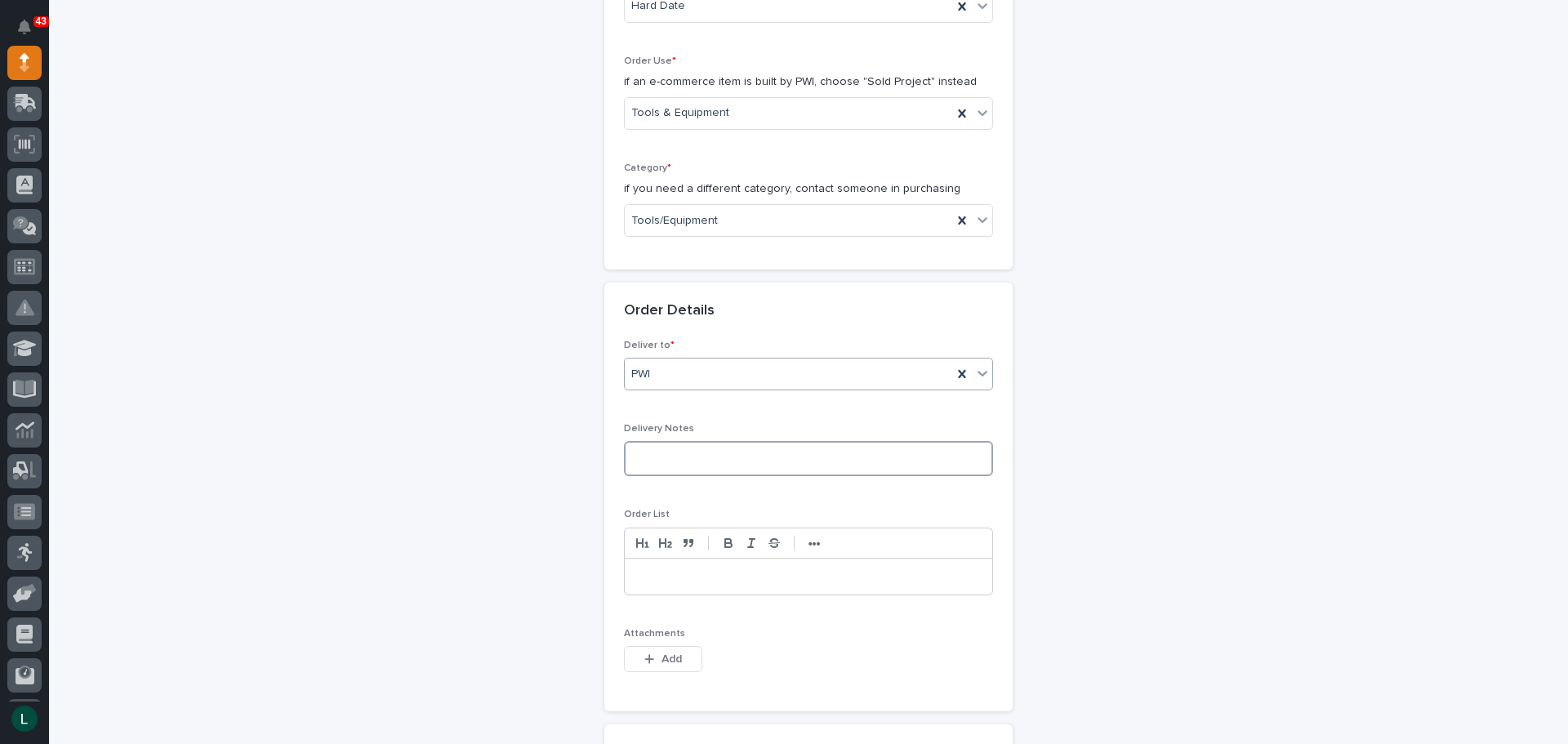
click at [810, 459] on textarea at bounding box center [809, 459] width 369 height 35
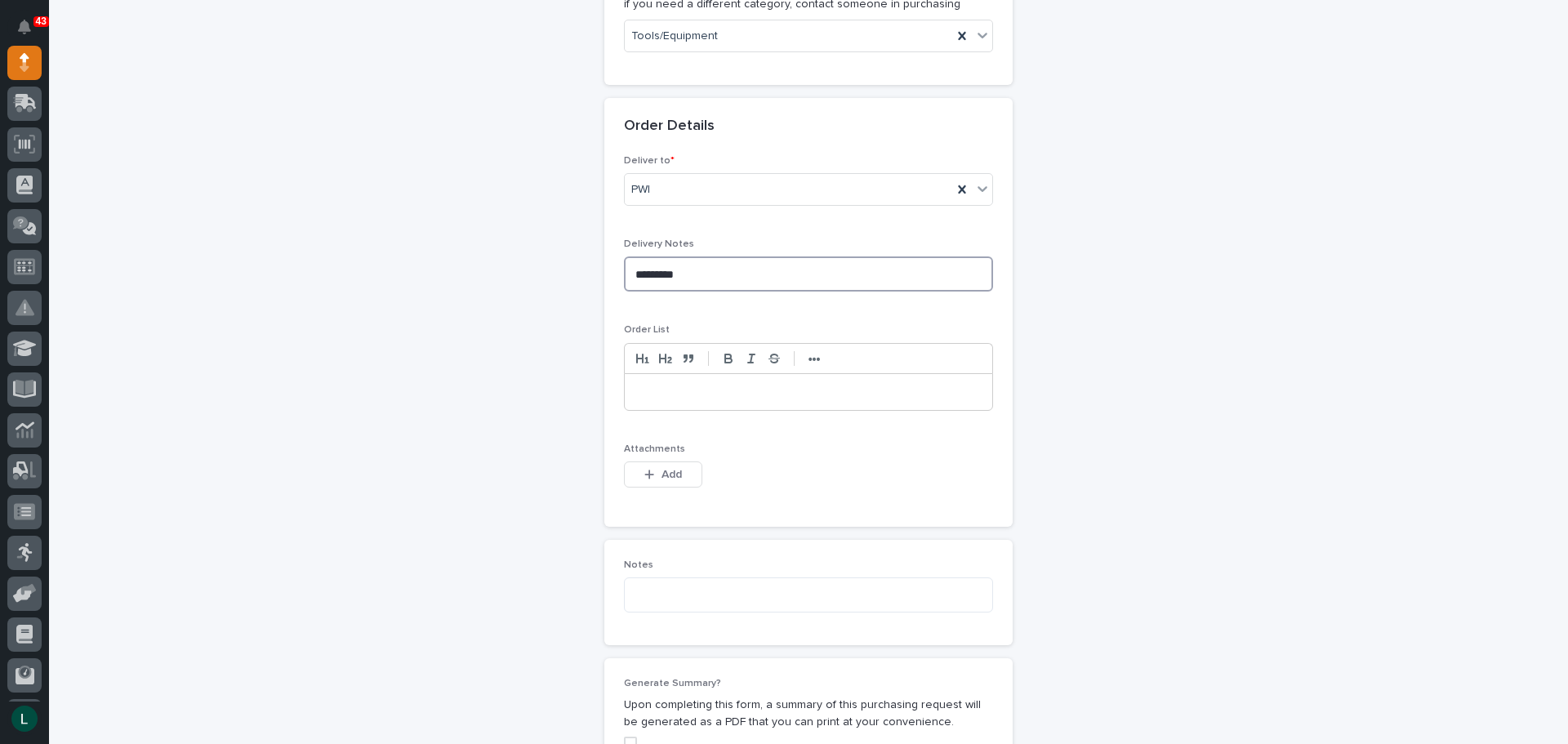
scroll to position [736, 0]
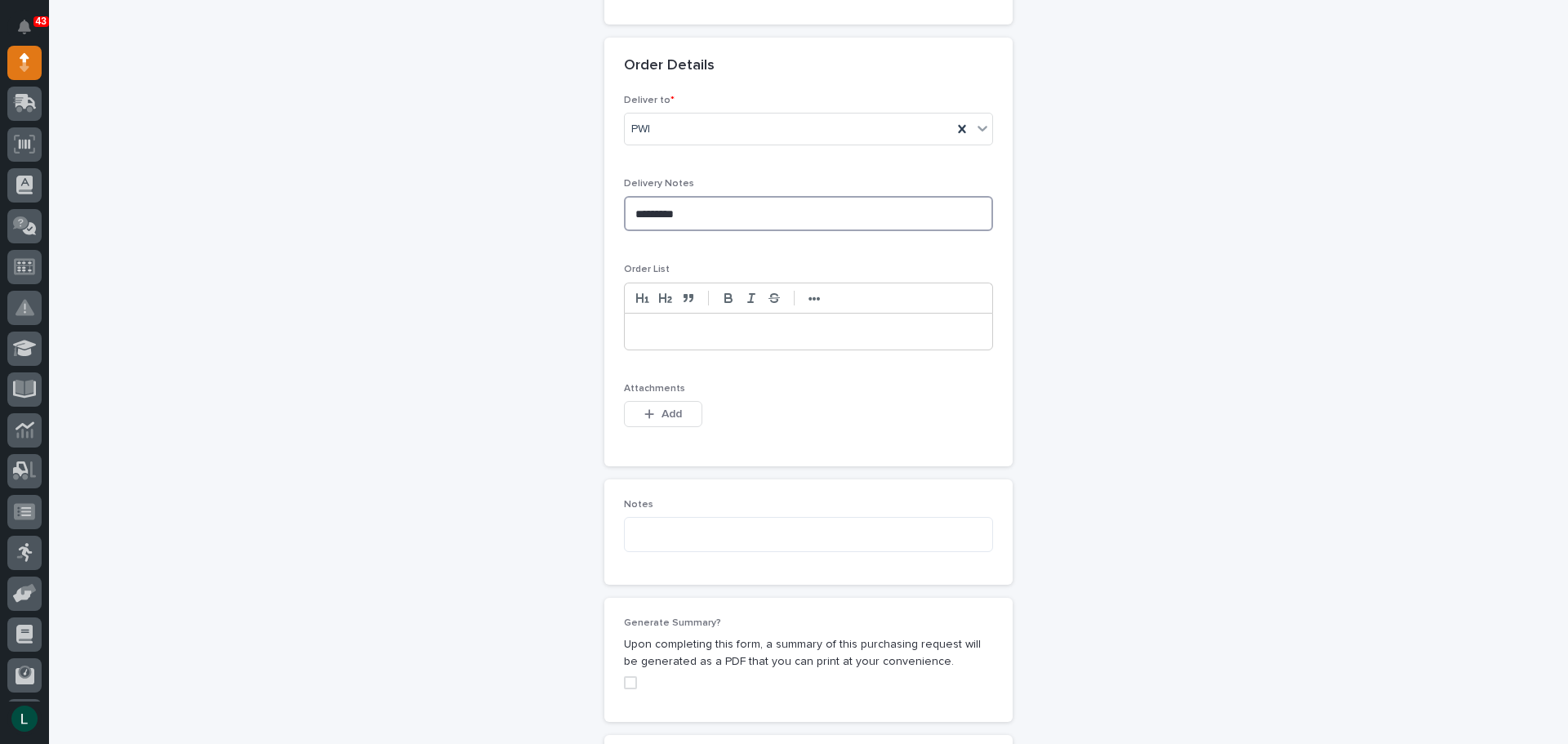
type textarea "*********"
click at [671, 332] on p at bounding box center [809, 332] width 343 height 16
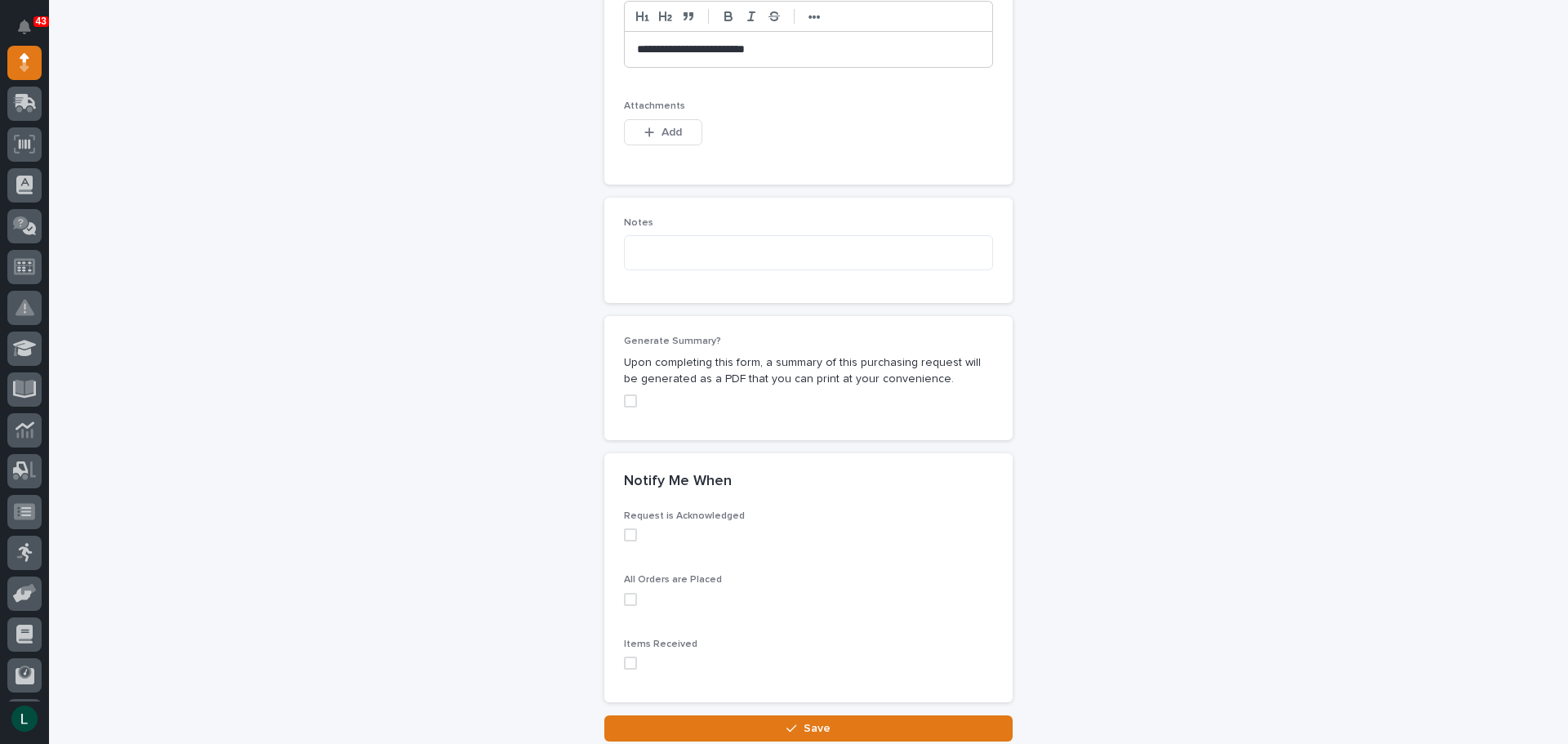
scroll to position [1062, 0]
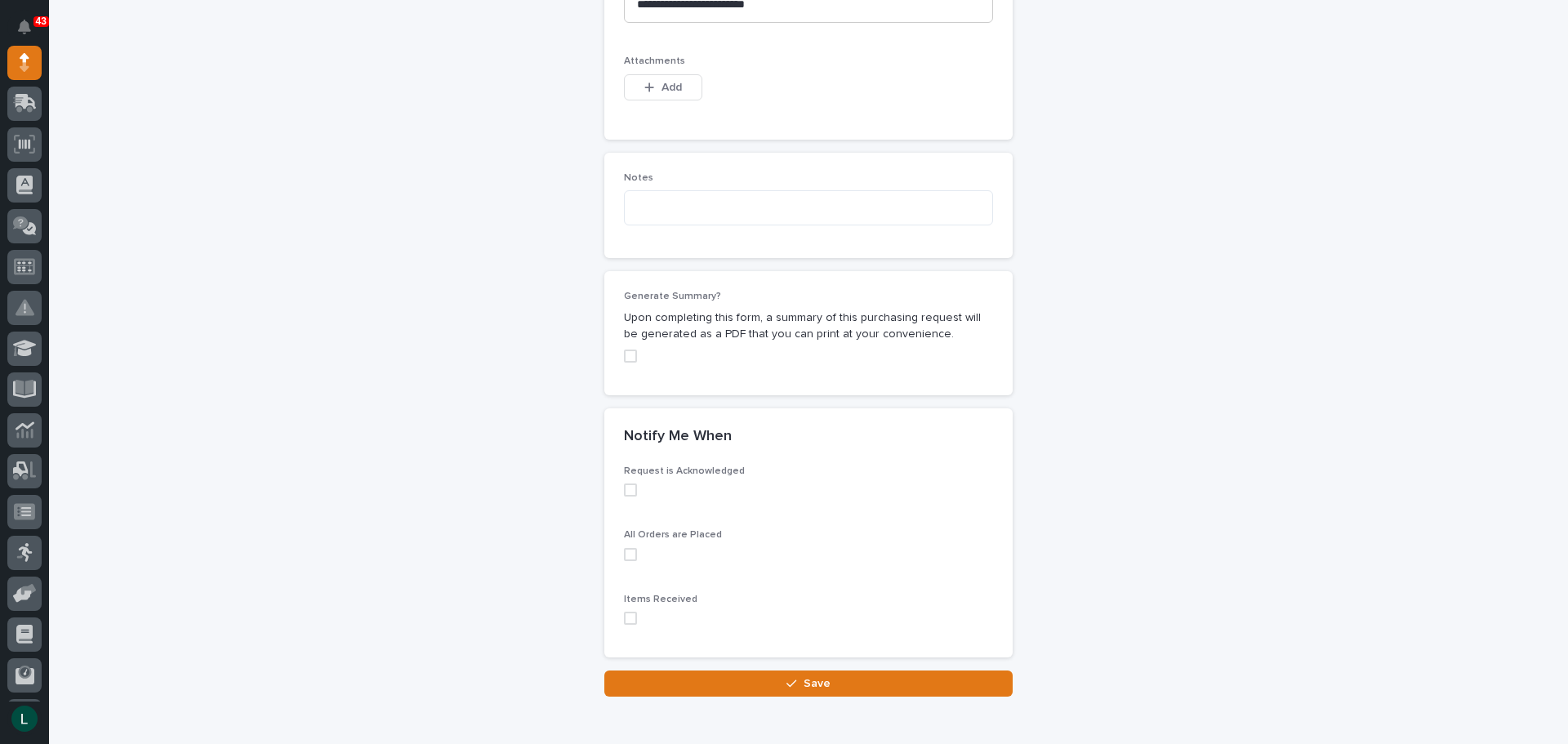
click at [625, 492] on span at bounding box center [631, 490] width 13 height 13
drag, startPoint x: 623, startPoint y: 553, endPoint x: 633, endPoint y: 578, distance: 26.9
click at [627, 558] on span at bounding box center [631, 555] width 13 height 13
click at [625, 617] on span at bounding box center [631, 619] width 13 height 13
click at [797, 679] on button "Save" at bounding box center [808, 684] width 408 height 26
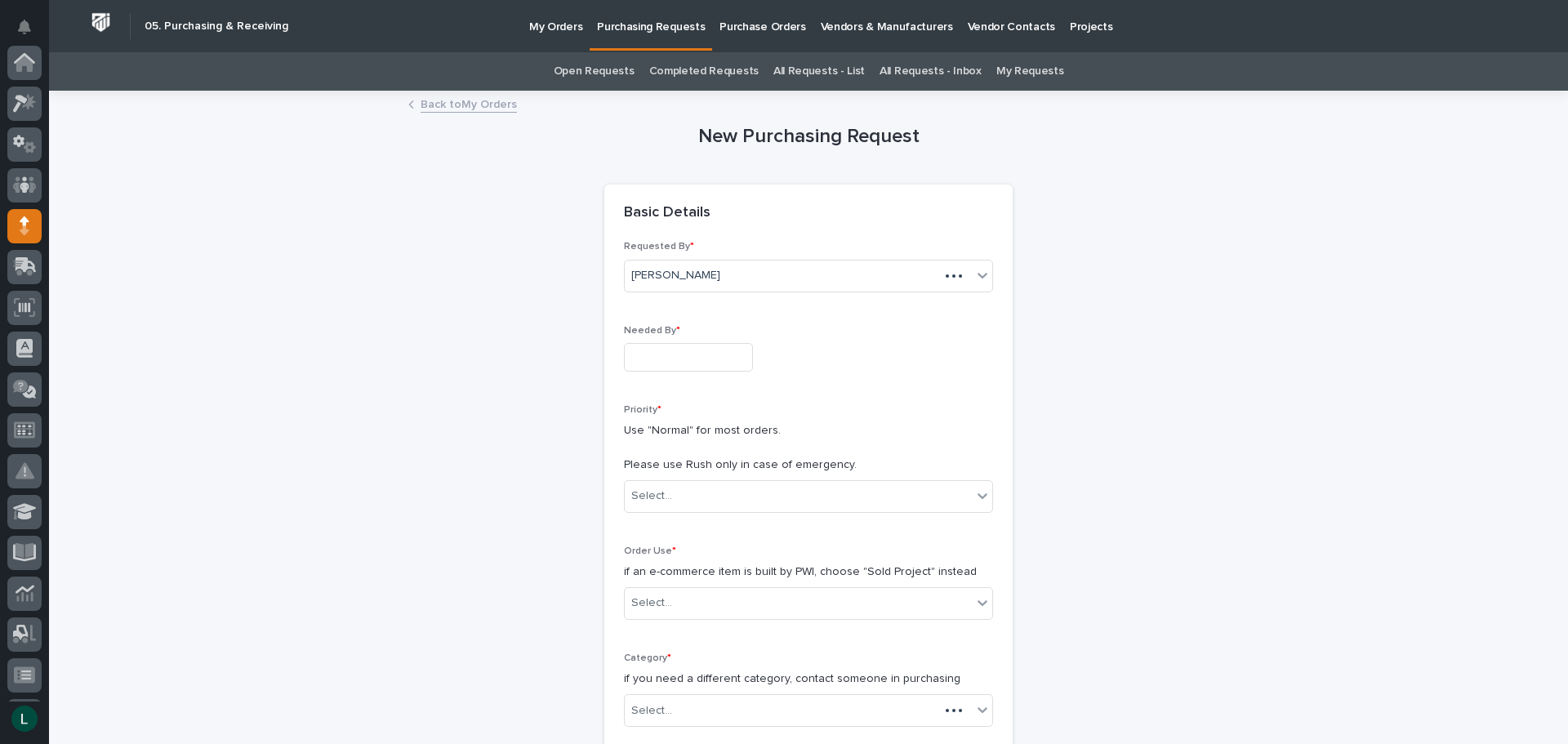
scroll to position [163, 0]
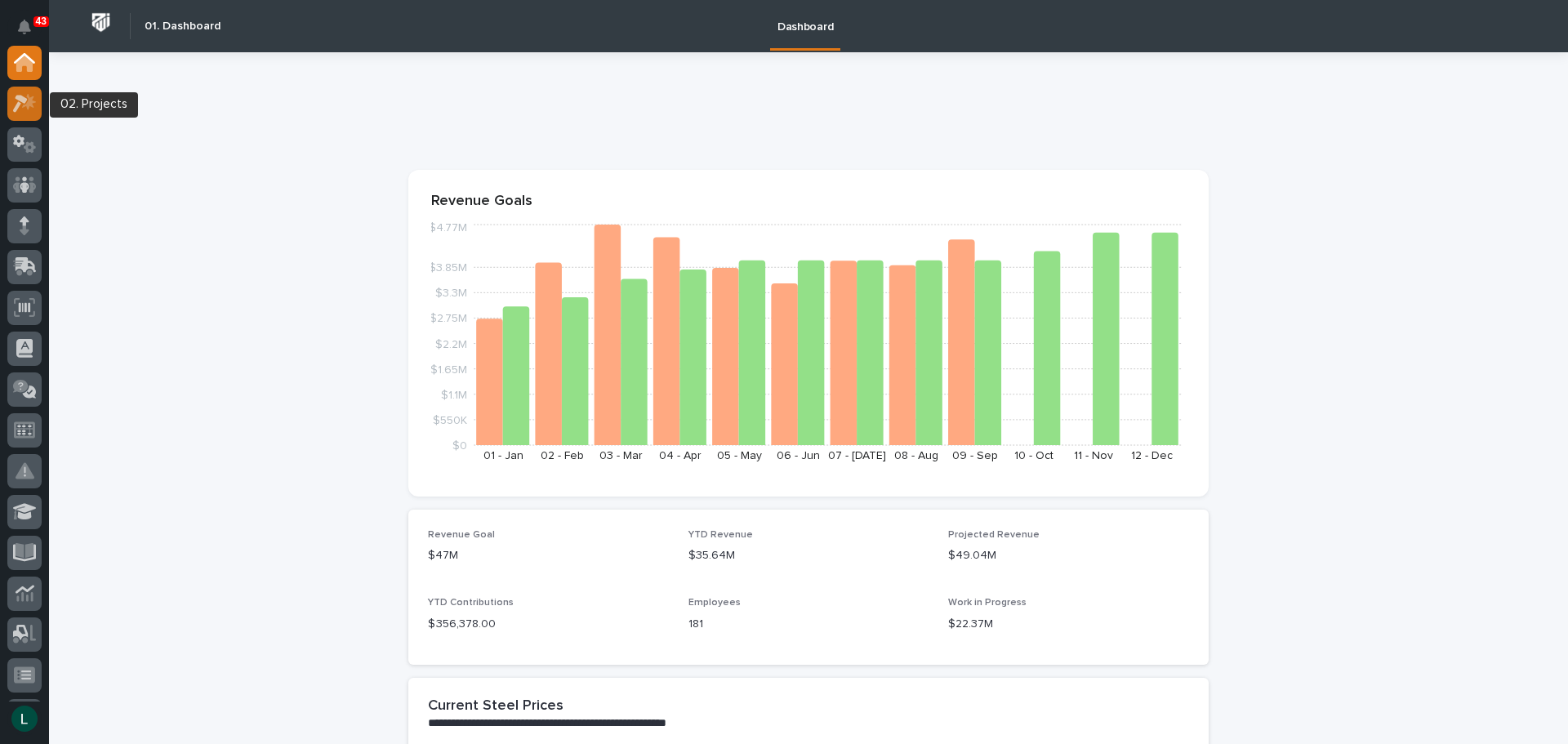
click at [28, 99] on icon at bounding box center [25, 103] width 24 height 19
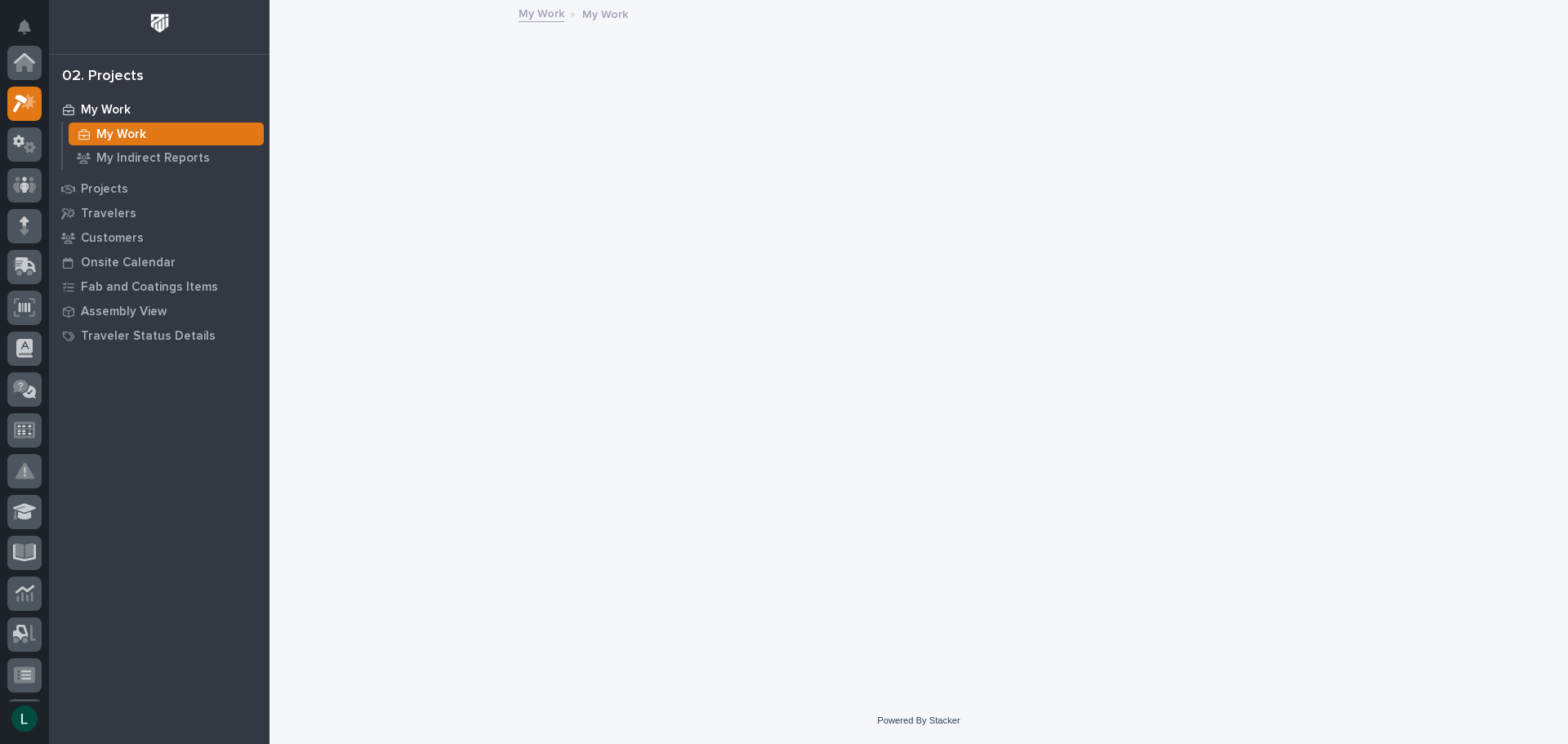
scroll to position [41, 0]
